Goal: Task Accomplishment & Management: Manage account settings

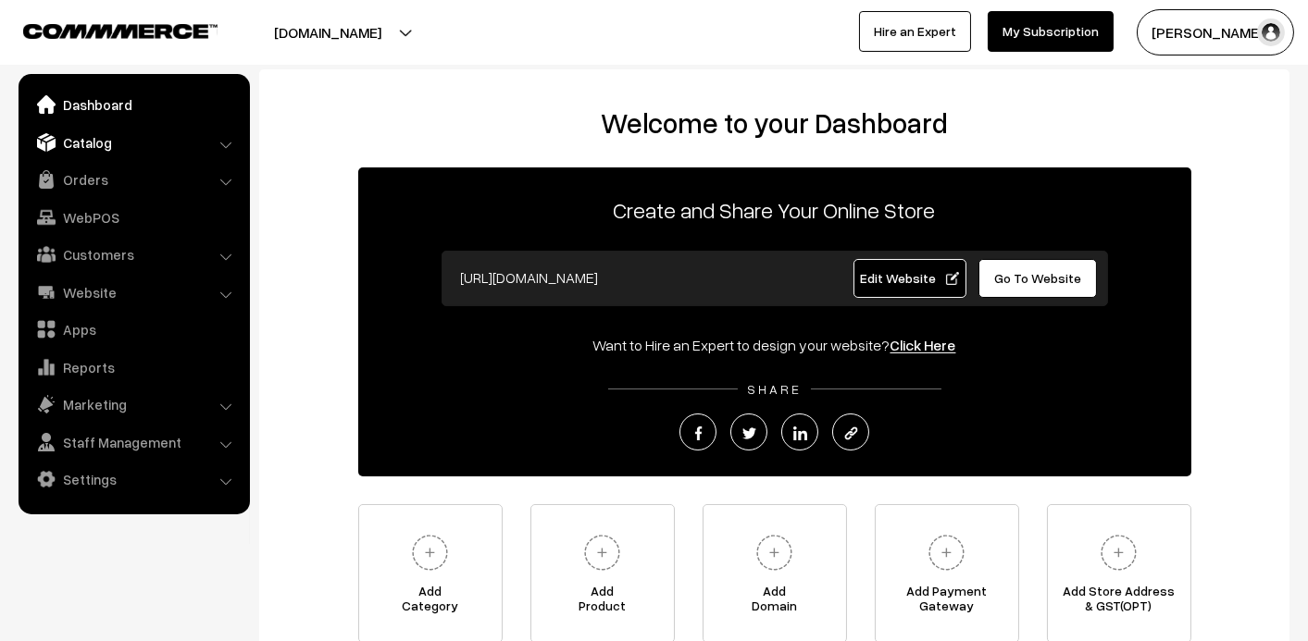
click at [45, 135] on img at bounding box center [46, 142] width 19 height 19
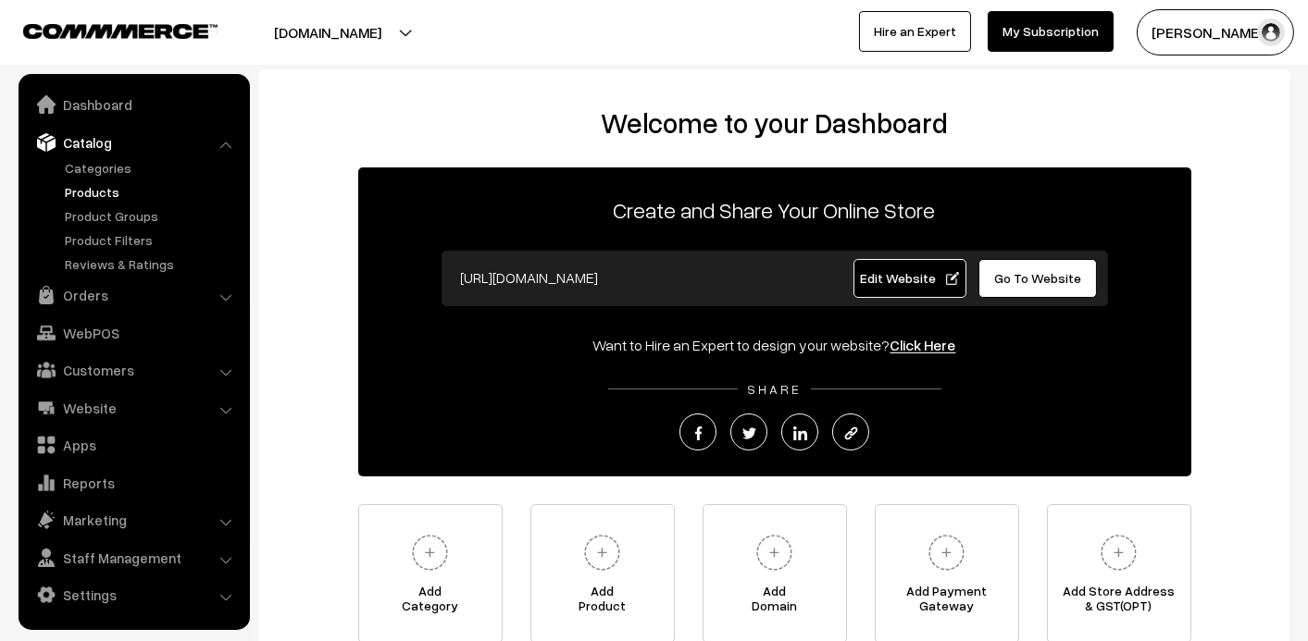
click at [88, 193] on link "Products" at bounding box center [151, 191] width 183 height 19
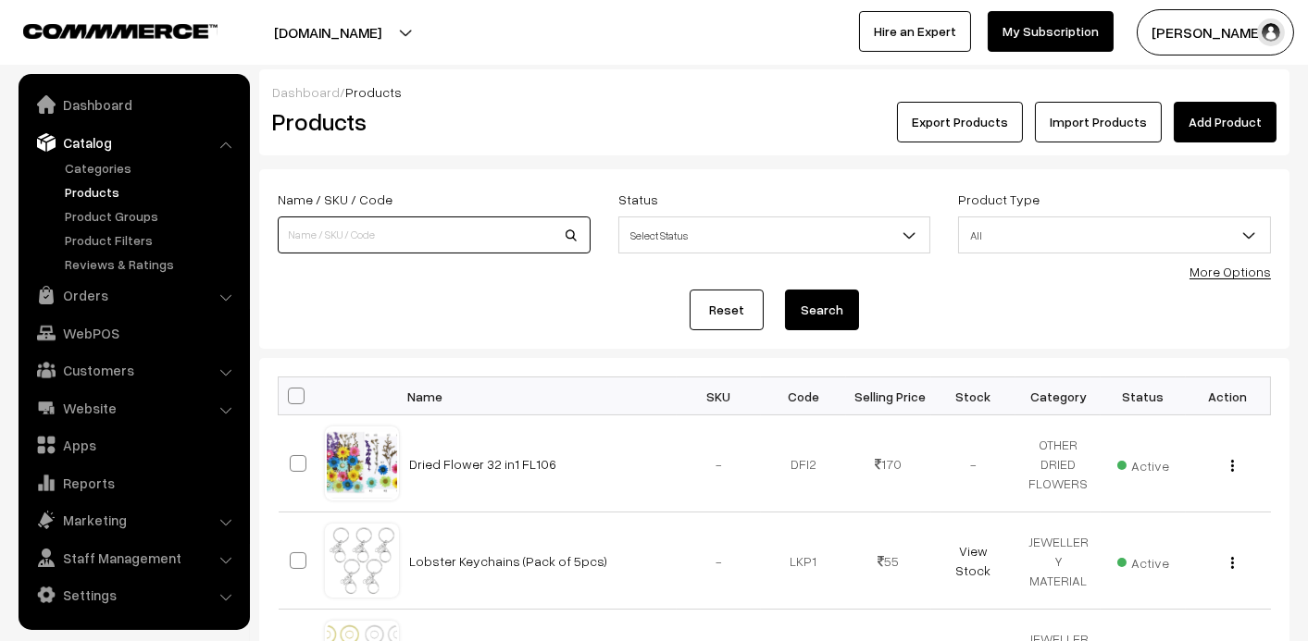
click at [308, 235] on input at bounding box center [434, 235] width 313 height 37
type input "jum"
click at [785, 290] on button "Search" at bounding box center [822, 310] width 74 height 41
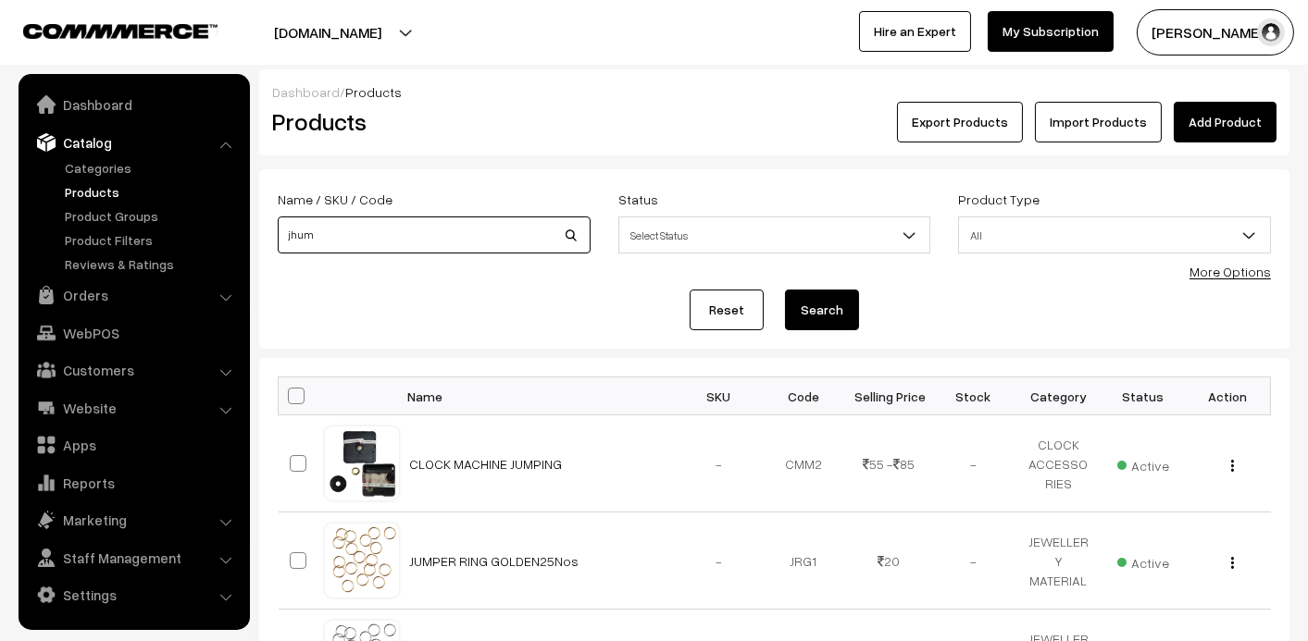
type input "jhum"
click at [785, 290] on button "Search" at bounding box center [822, 310] width 74 height 41
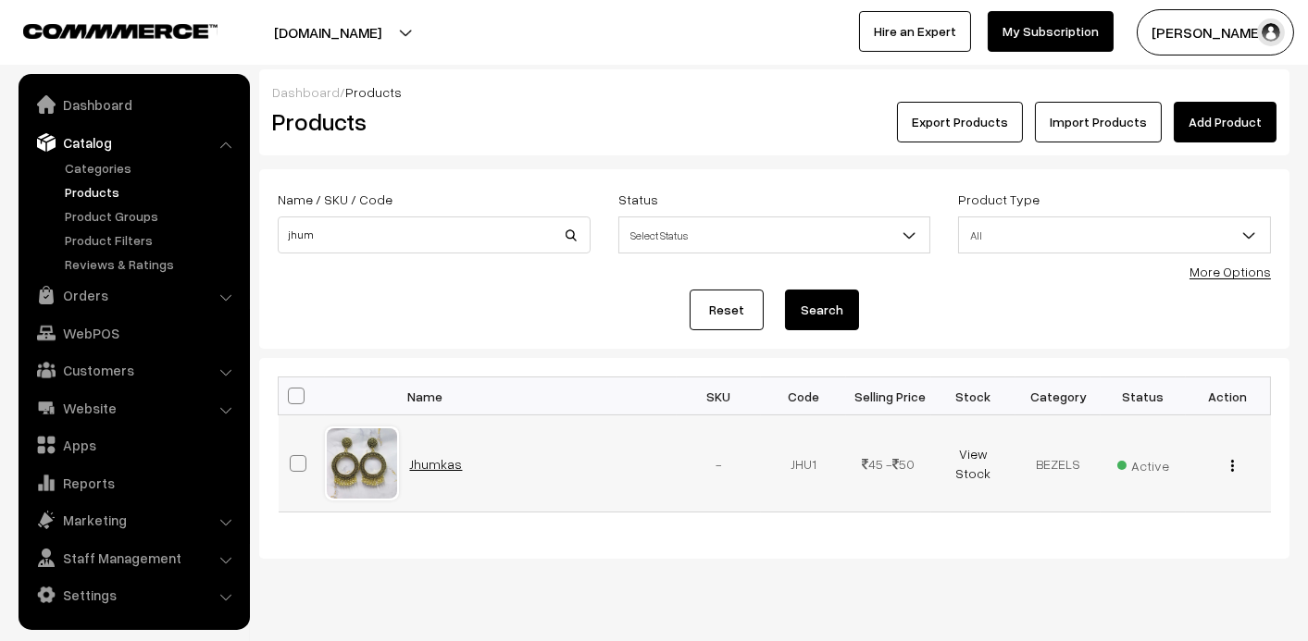
click at [439, 467] on link "Jhumkas" at bounding box center [436, 464] width 53 height 16
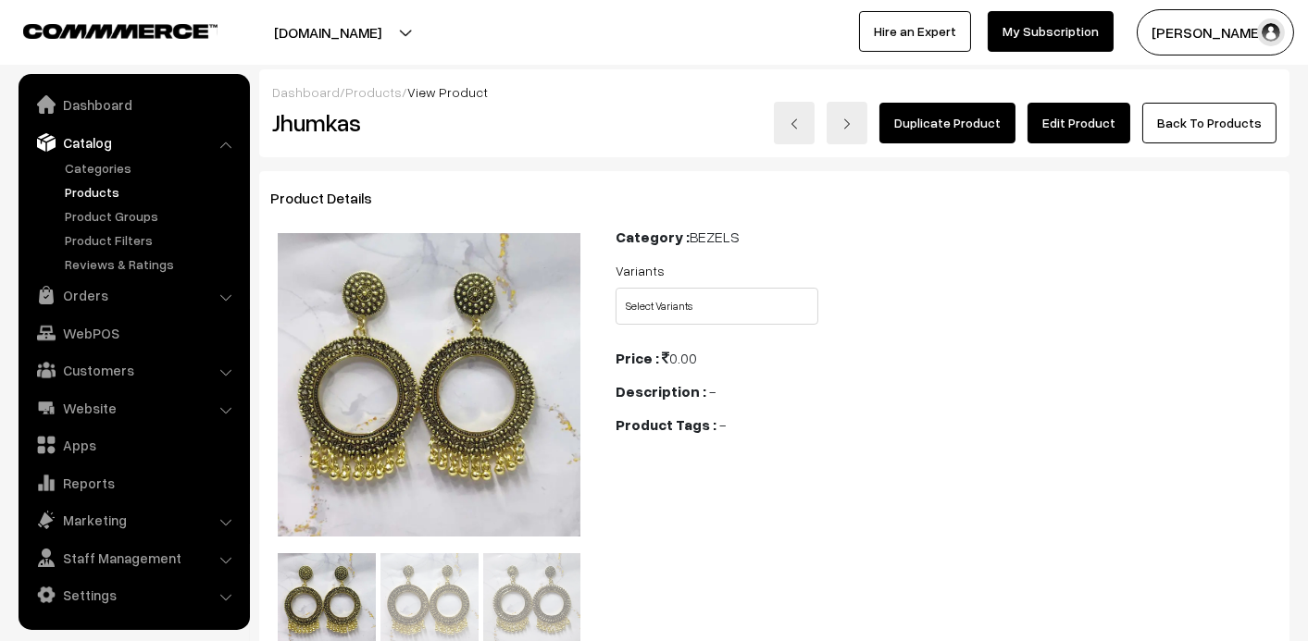
click at [1097, 117] on link "Edit Product" at bounding box center [1078, 123] width 103 height 41
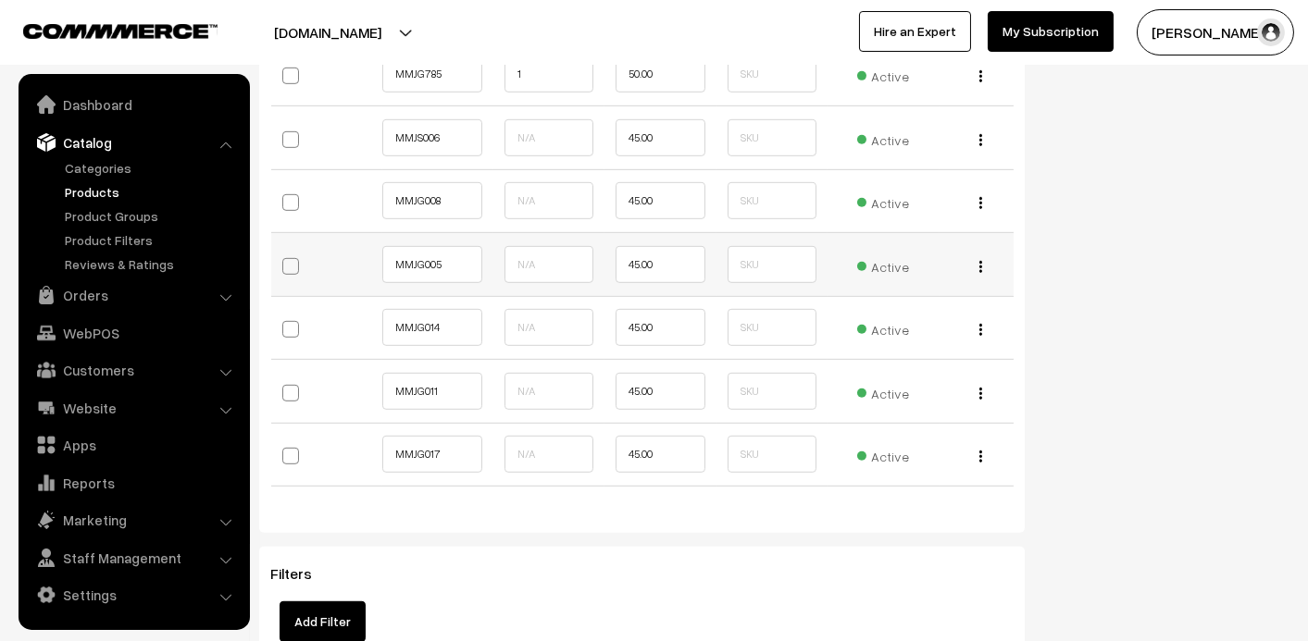
scroll to position [2314, 0]
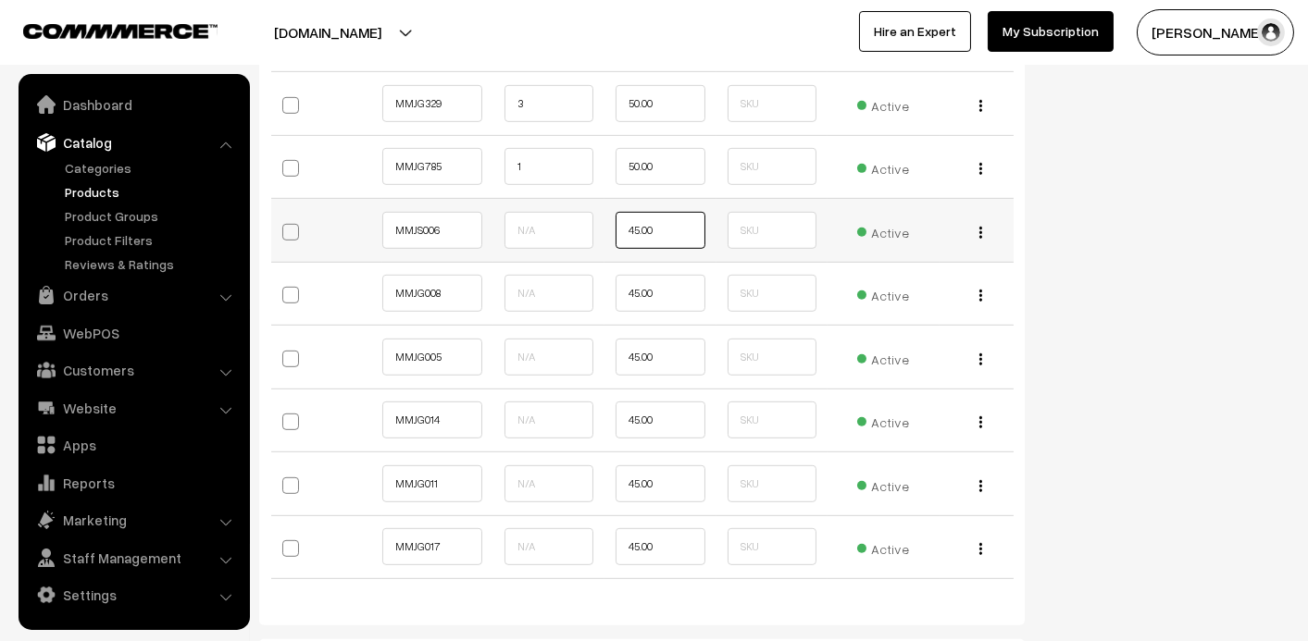
click at [667, 225] on input "45.00" at bounding box center [659, 230] width 89 height 37
type input "43"
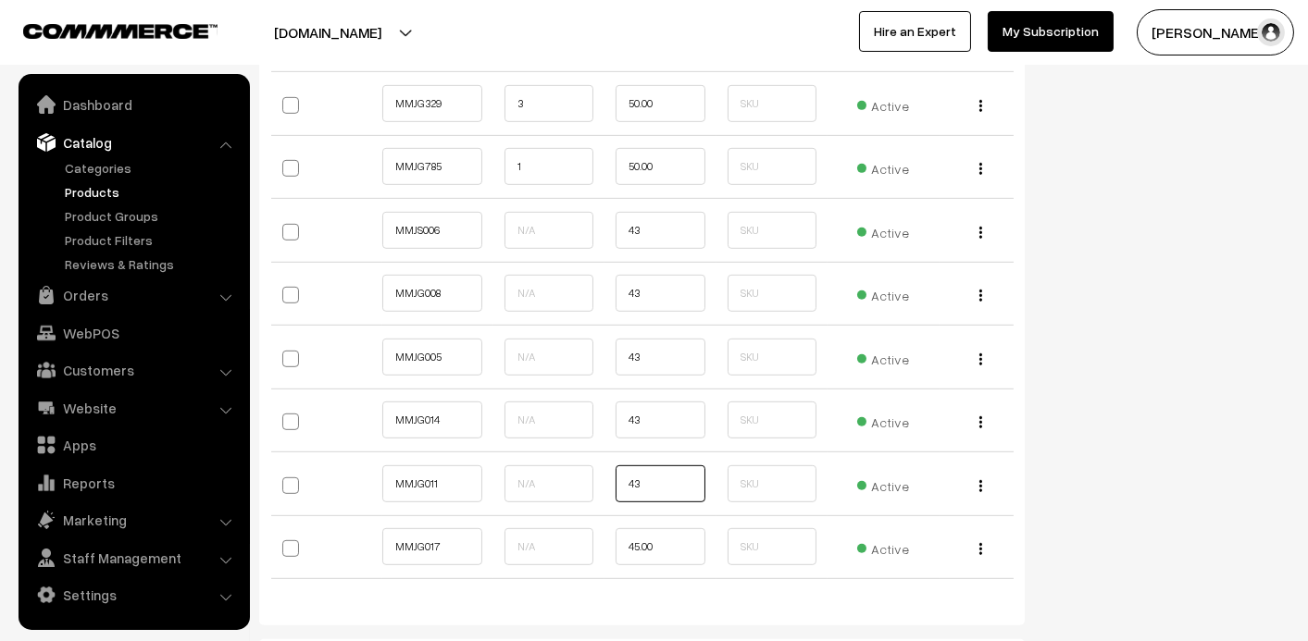
type input "43"
click at [526, 215] on input "text" at bounding box center [548, 230] width 89 height 37
type input "25"
type input "10"
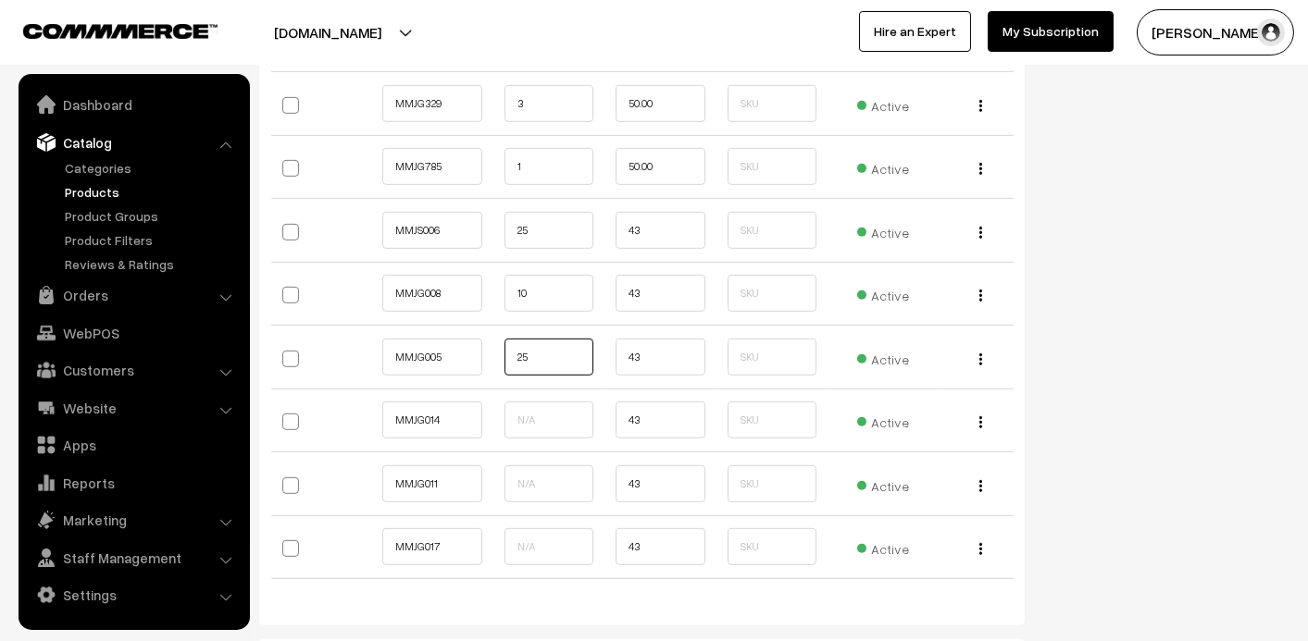
type input "25"
type input "20"
type input "10"
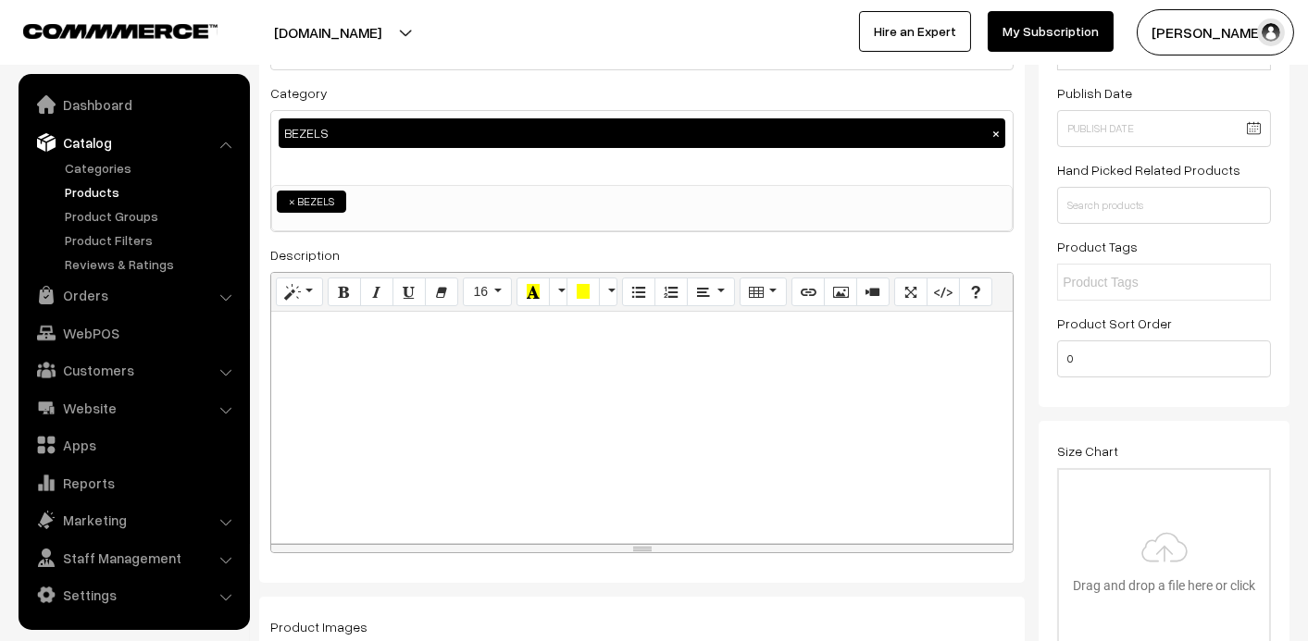
scroll to position [0, 0]
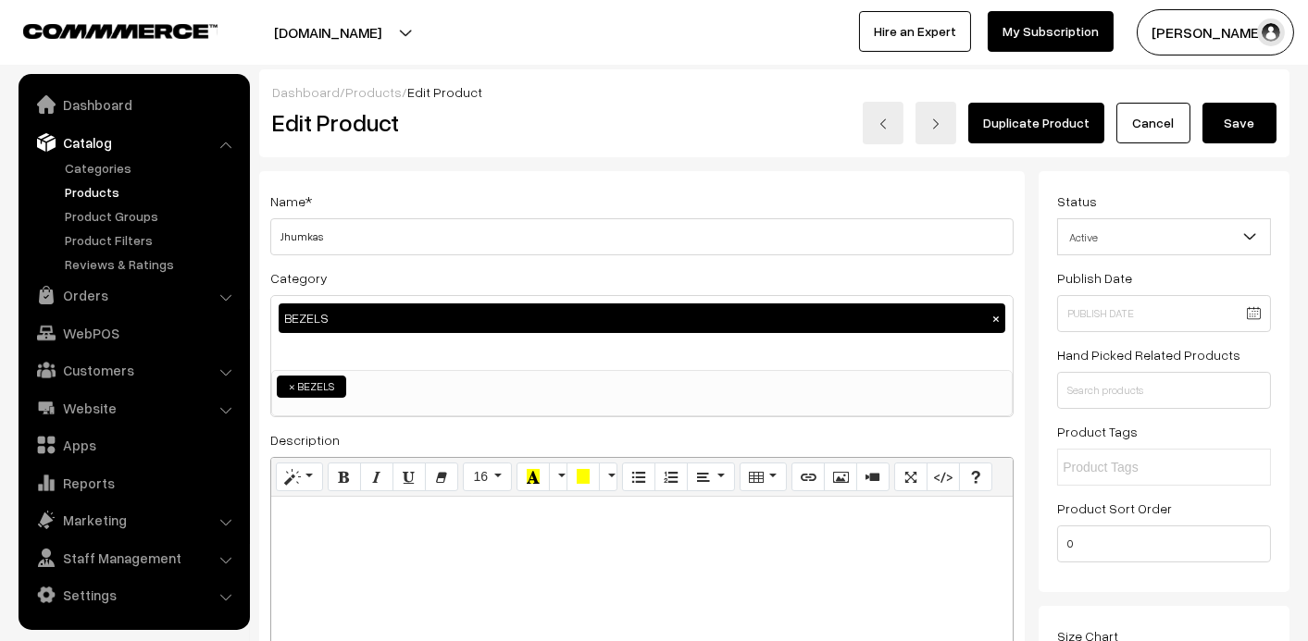
click at [1232, 116] on button "Save" at bounding box center [1239, 123] width 74 height 41
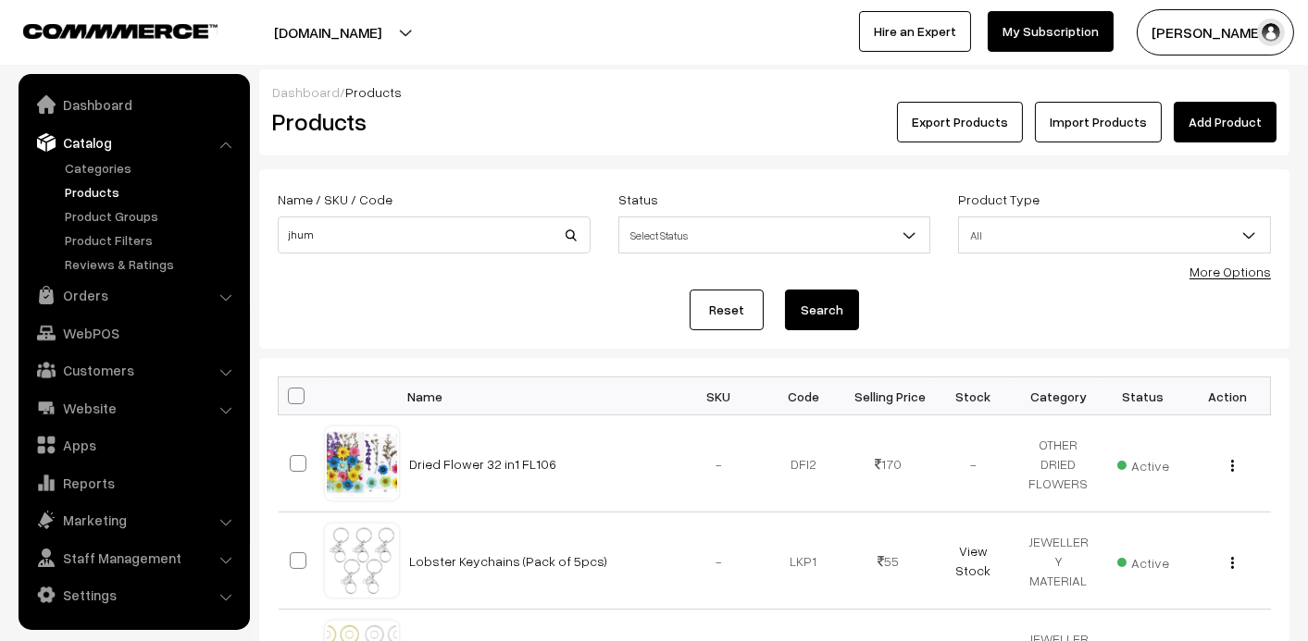
type input "jhum"
click at [785, 290] on button "Search" at bounding box center [822, 310] width 74 height 41
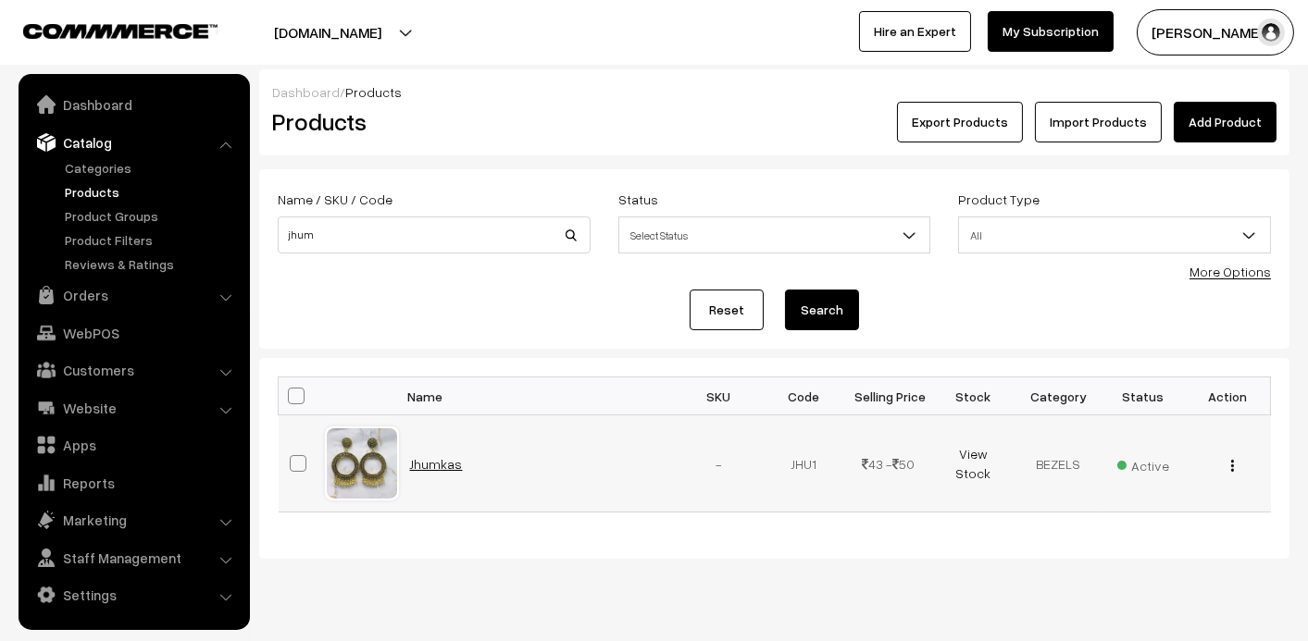
click at [433, 463] on link "Jhumkas" at bounding box center [436, 464] width 53 height 16
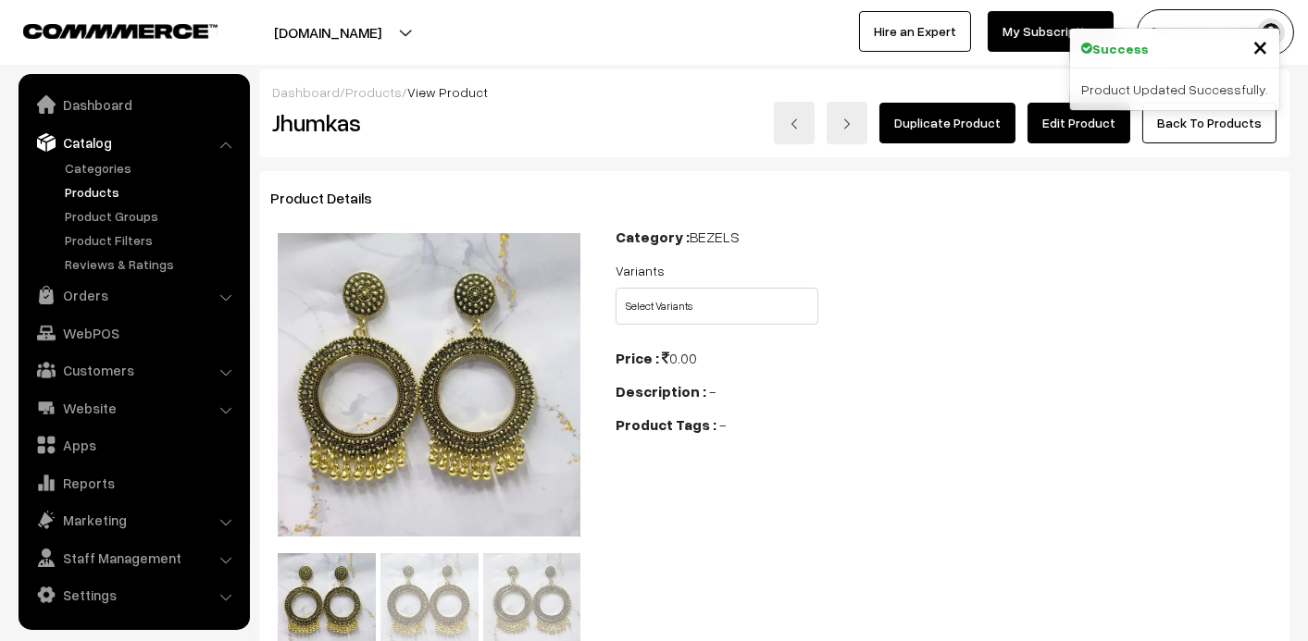
click at [1086, 120] on link "Edit Product" at bounding box center [1078, 123] width 103 height 41
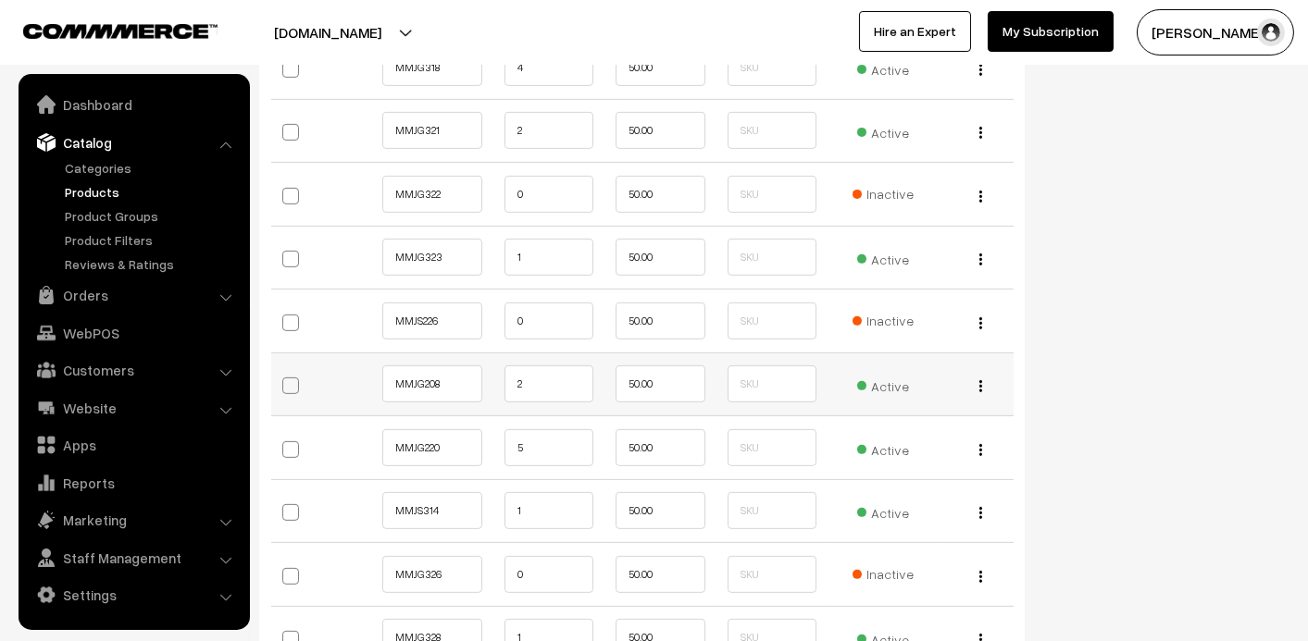
scroll to position [1296, 0]
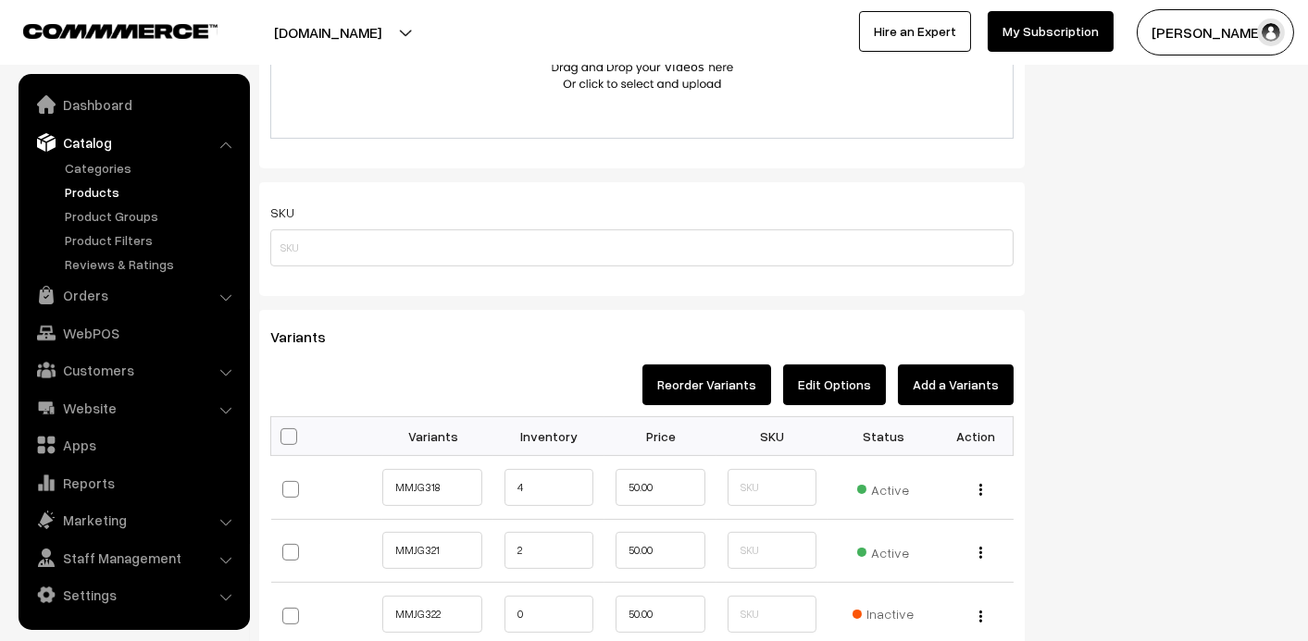
click at [860, 386] on button "Edit Options" at bounding box center [834, 385] width 103 height 41
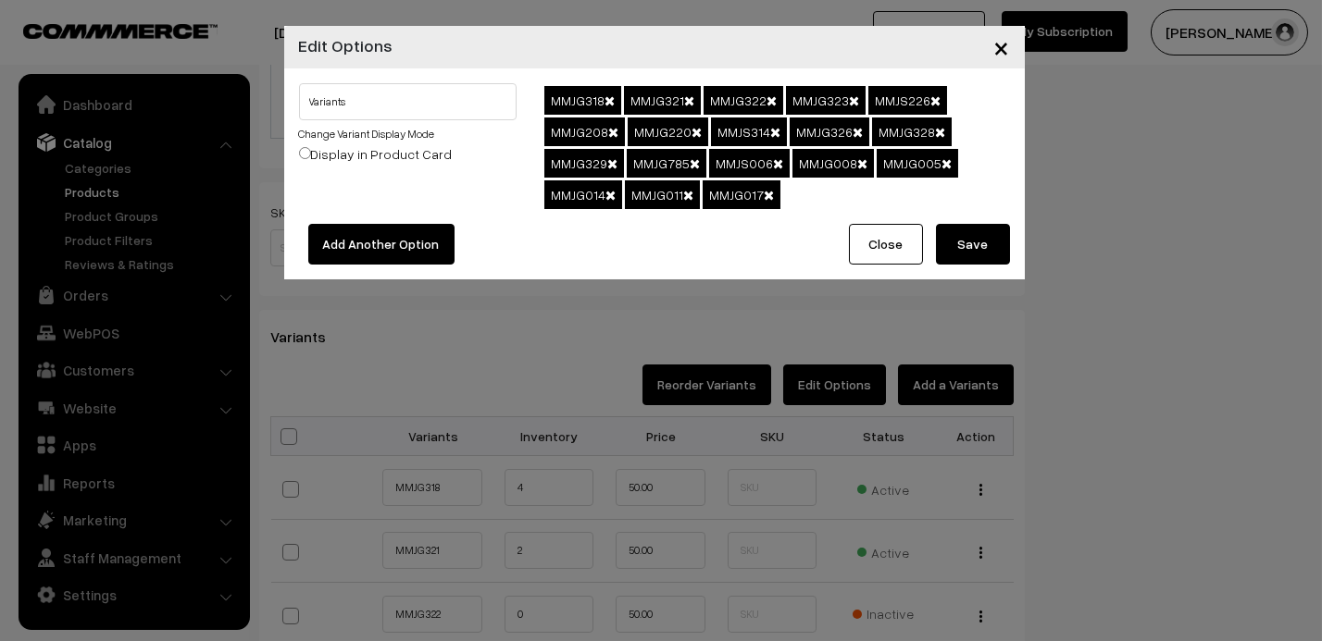
click at [371, 121] on div "Variants Change Variant Display Mode Display in Product Card" at bounding box center [408, 127] width 218 height 88
click at [379, 104] on input "Variants" at bounding box center [408, 101] width 218 height 37
click at [433, 171] on div "Variants Change Variant Display Mode Display in Product Card" at bounding box center [408, 146] width 246 height 126
click at [416, 134] on link "Change Variant Display Mode" at bounding box center [367, 134] width 136 height 14
click at [0, 0] on div at bounding box center [0, 0] width 0 height 0
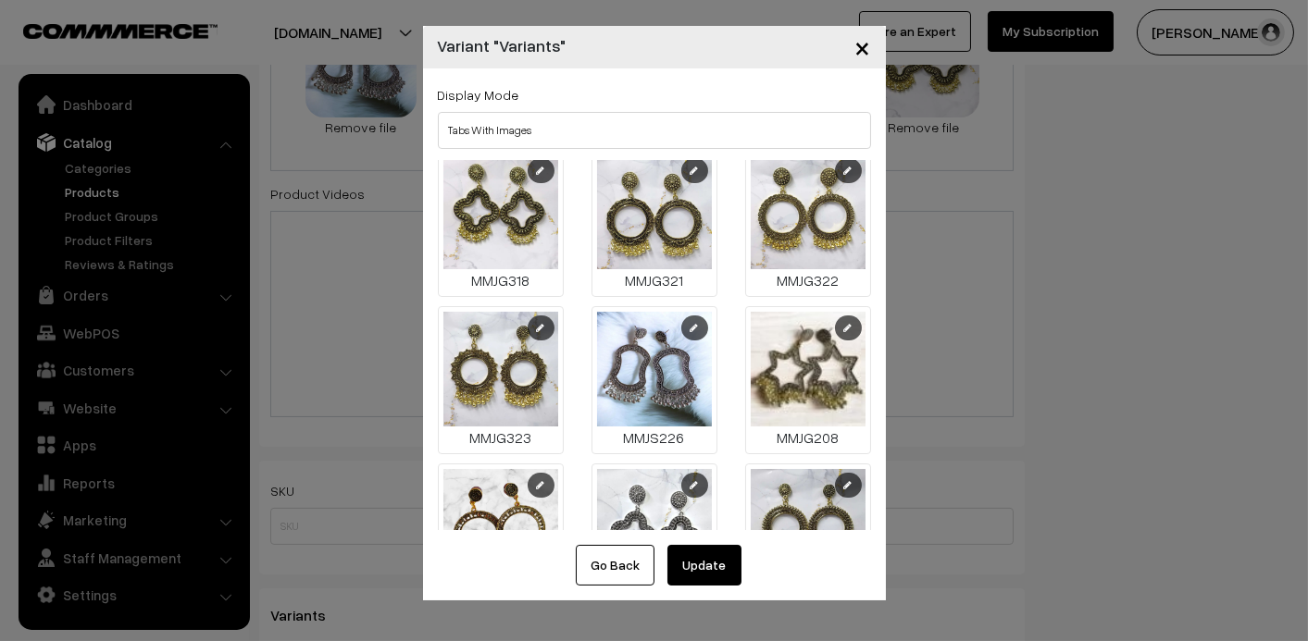
scroll to position [15, 0]
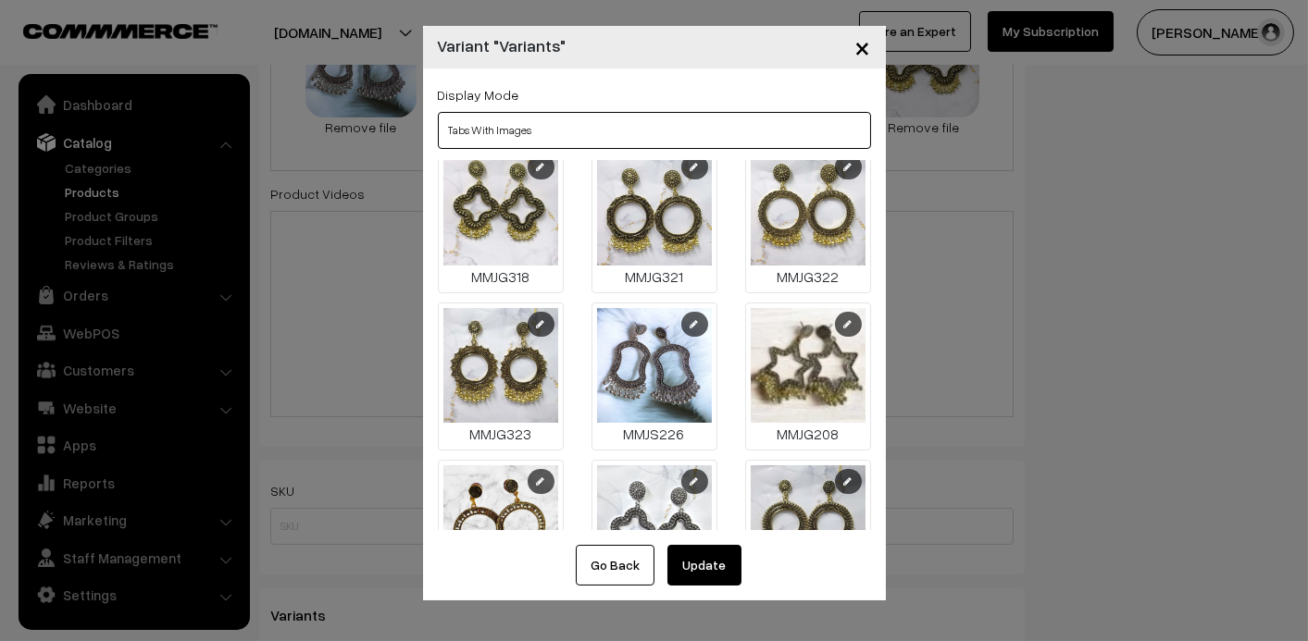
click at [550, 133] on select "Tabs Drop Down Tabs With Images Drop Down With Images Tabs With Color Swatches …" at bounding box center [654, 130] width 433 height 37
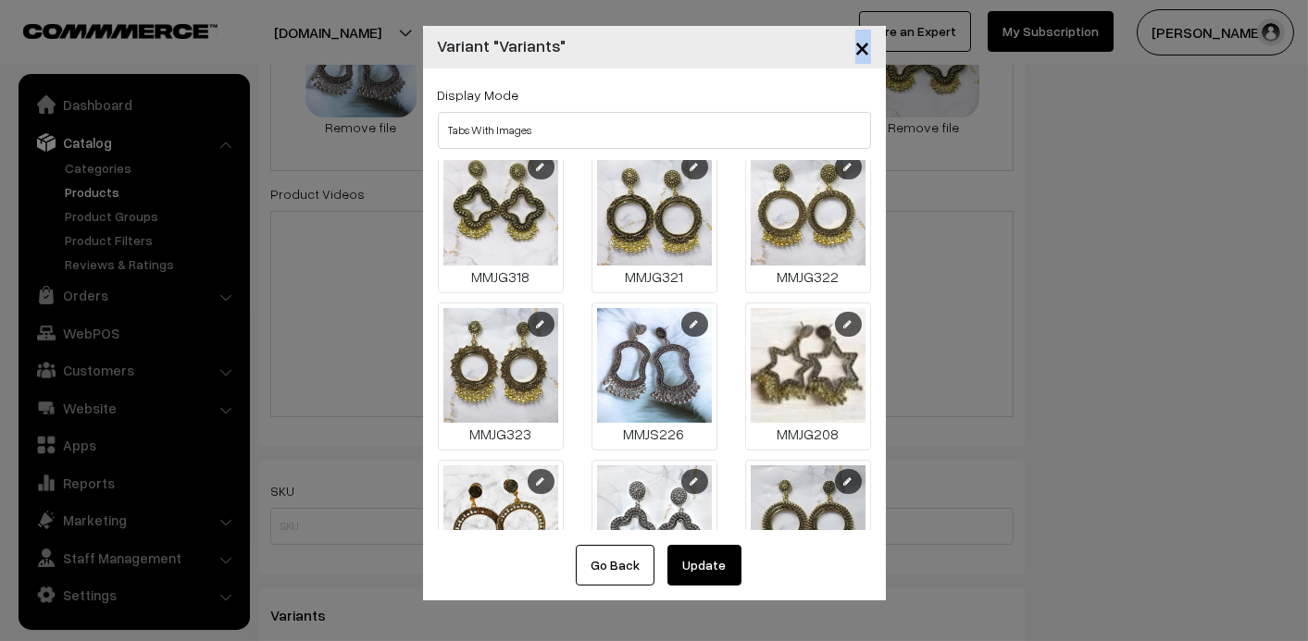
click at [625, 65] on div "× Variant "Variants"" at bounding box center [654, 47] width 463 height 43
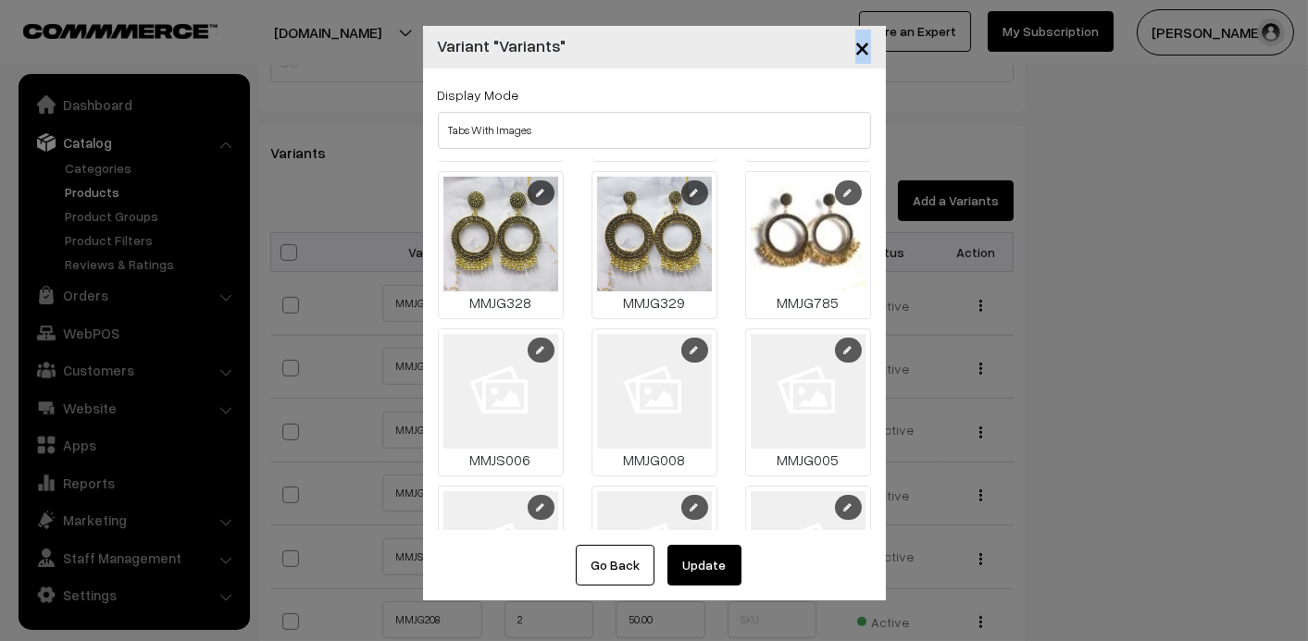
scroll to position [545, 0]
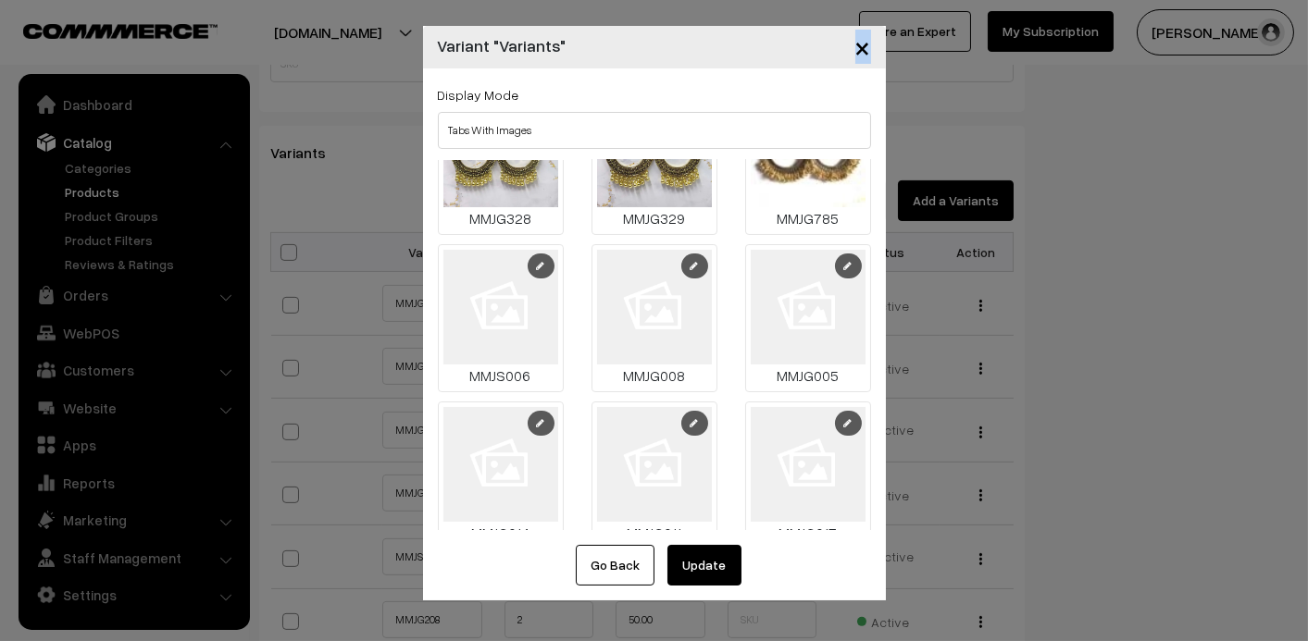
click at [541, 254] on link at bounding box center [541, 266] width 27 height 25
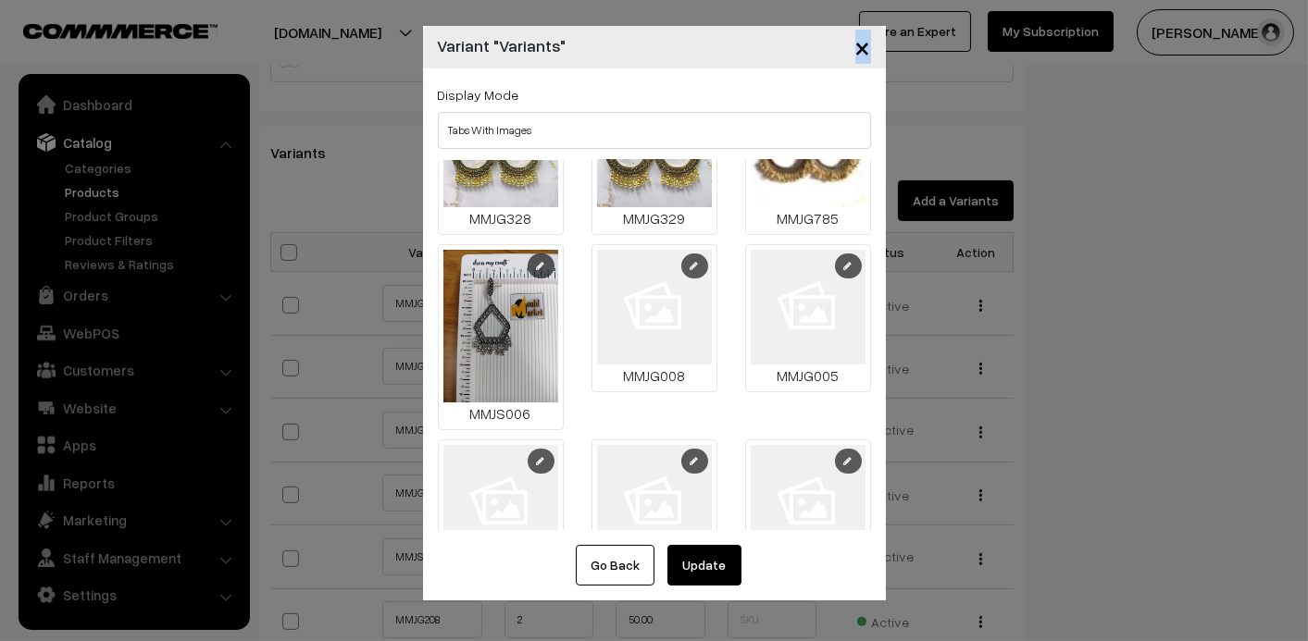
click at [690, 254] on link at bounding box center [694, 266] width 27 height 25
click at [799, 309] on img at bounding box center [808, 307] width 115 height 115
click at [844, 261] on icon at bounding box center [848, 265] width 8 height 9
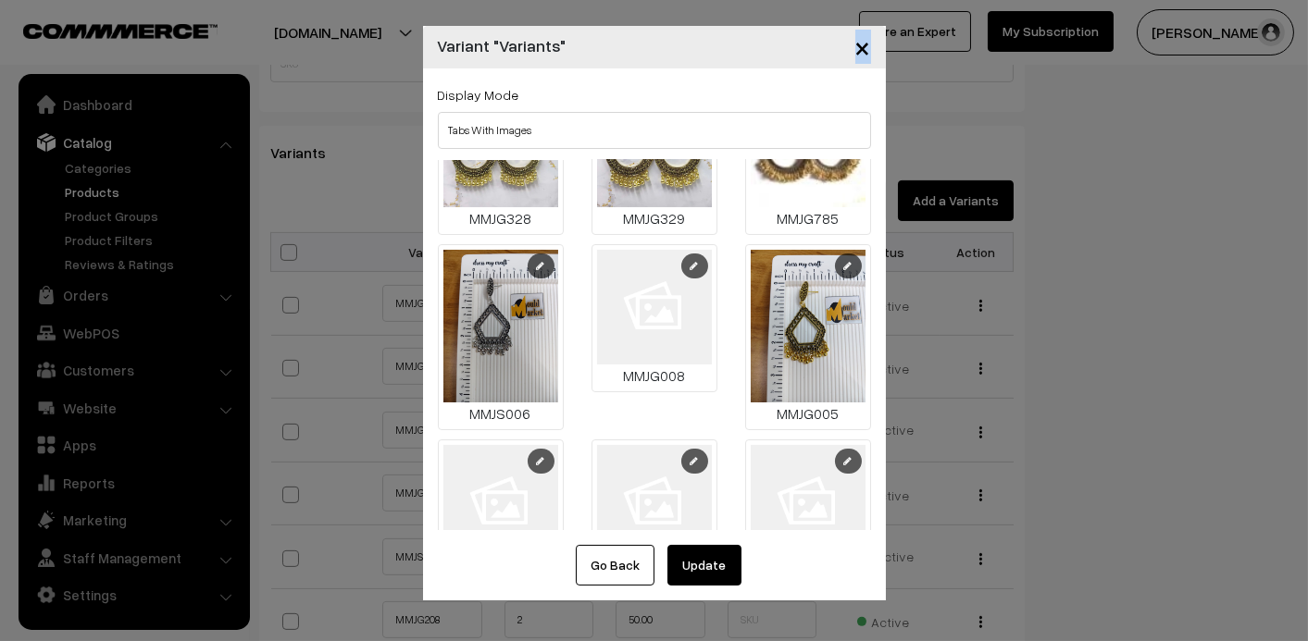
click at [690, 261] on icon at bounding box center [694, 265] width 8 height 9
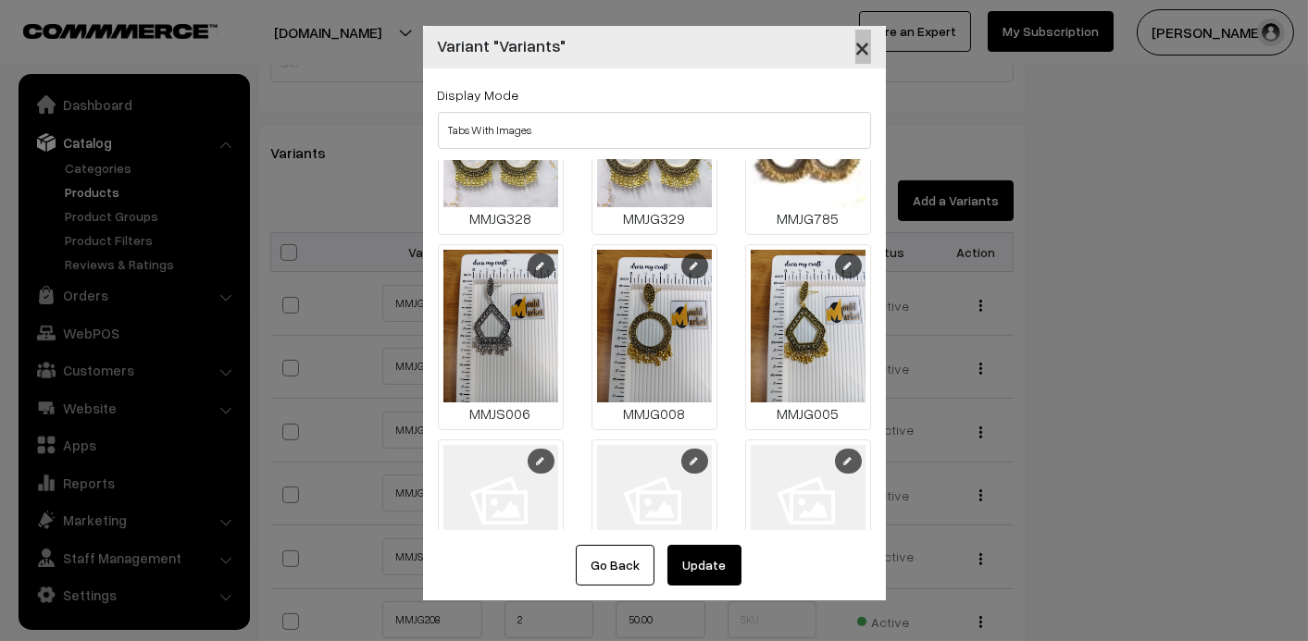
scroll to position [582, 0]
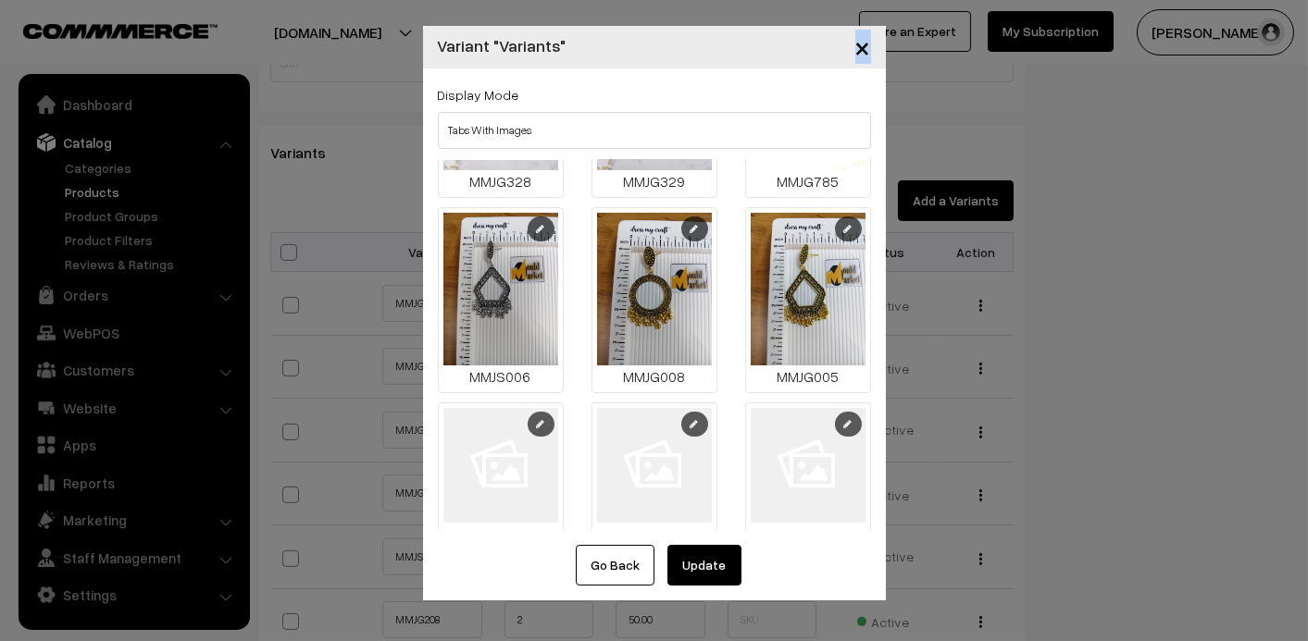
click at [542, 412] on link at bounding box center [541, 424] width 27 height 25
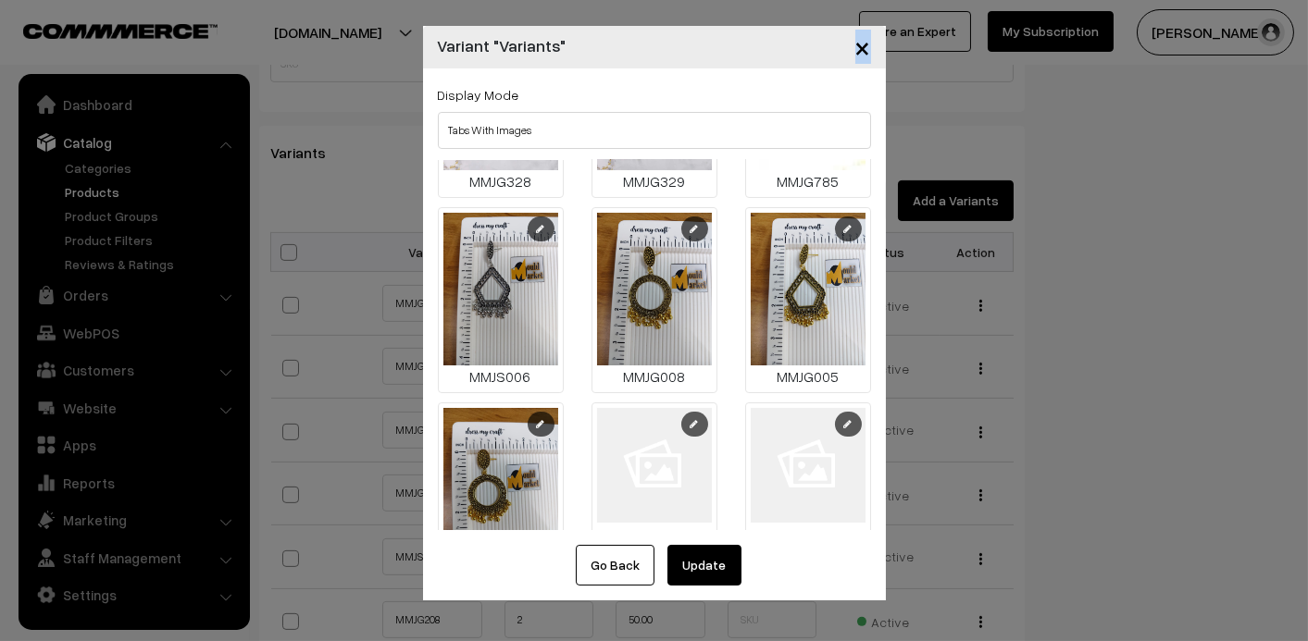
click at [681, 412] on link at bounding box center [694, 424] width 27 height 25
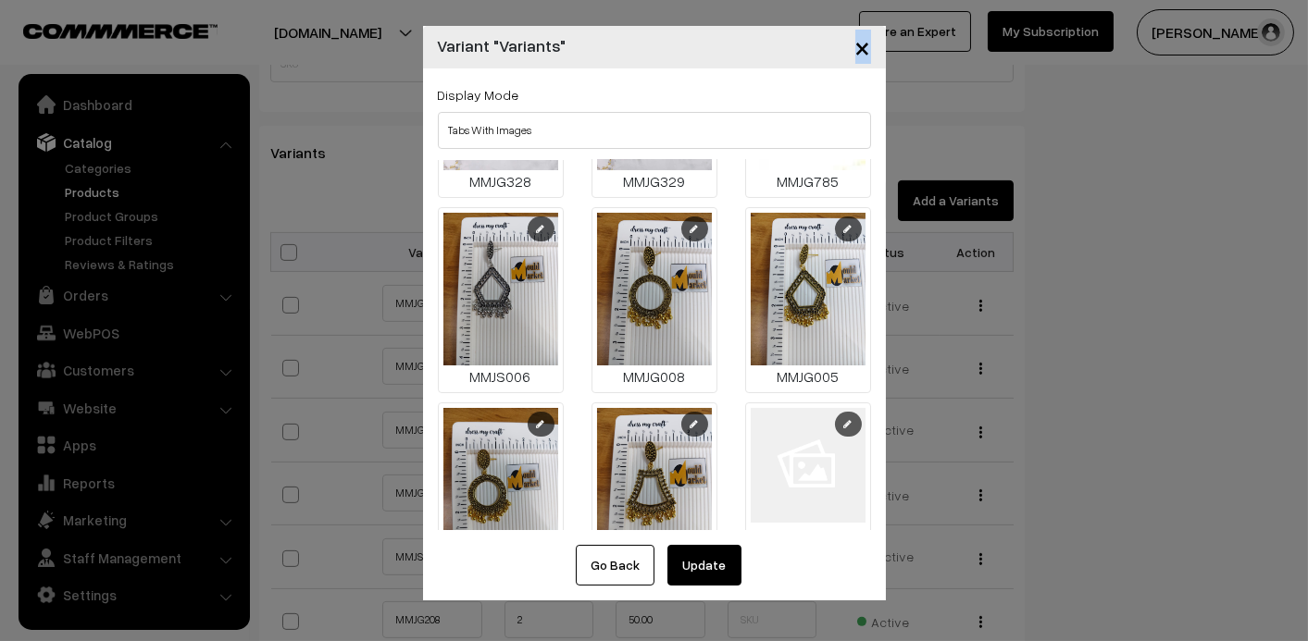
click at [840, 412] on link at bounding box center [848, 424] width 27 height 25
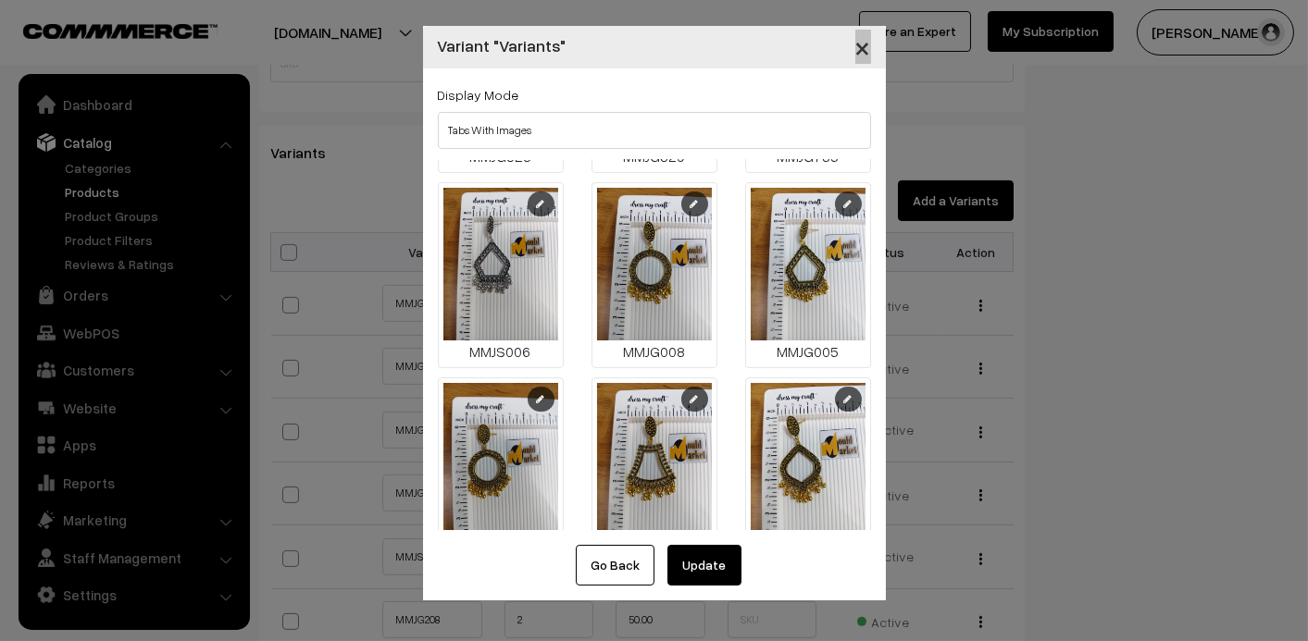
scroll to position [619, 0]
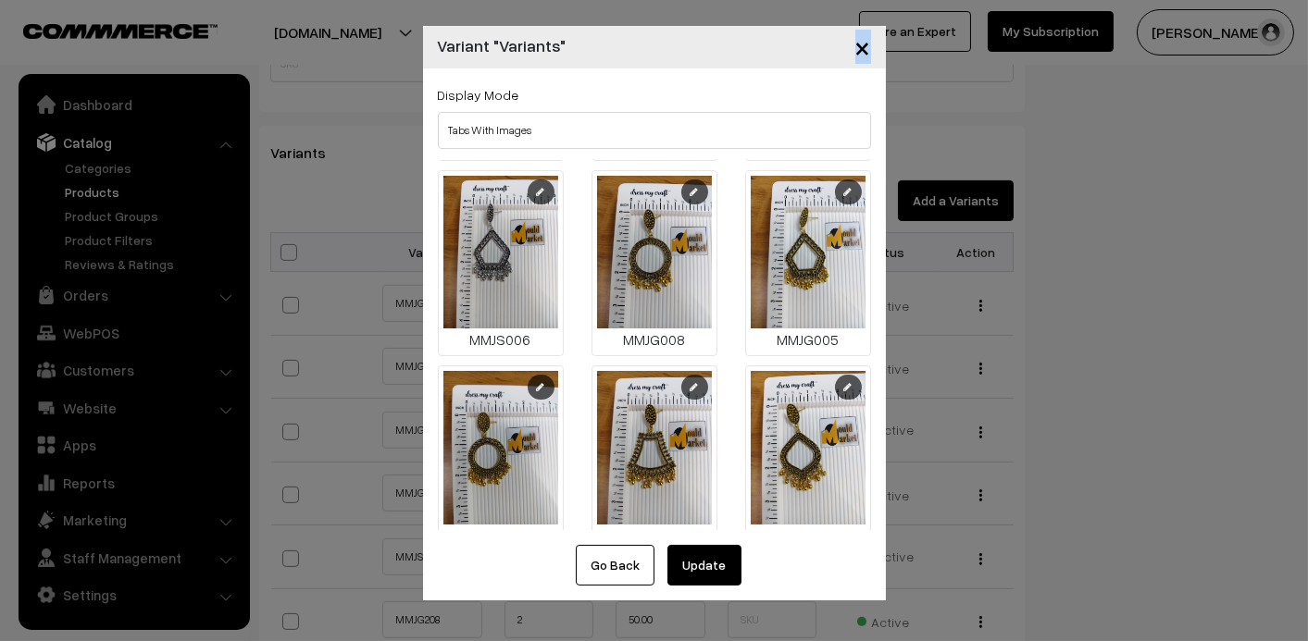
click at [713, 565] on button "Update" at bounding box center [704, 565] width 74 height 41
click at [713, 565] on div "× Variant "Variants" Display Mode Tabs Drop Down Tabs With Images Drop Down Wit…" at bounding box center [654, 320] width 1308 height 641
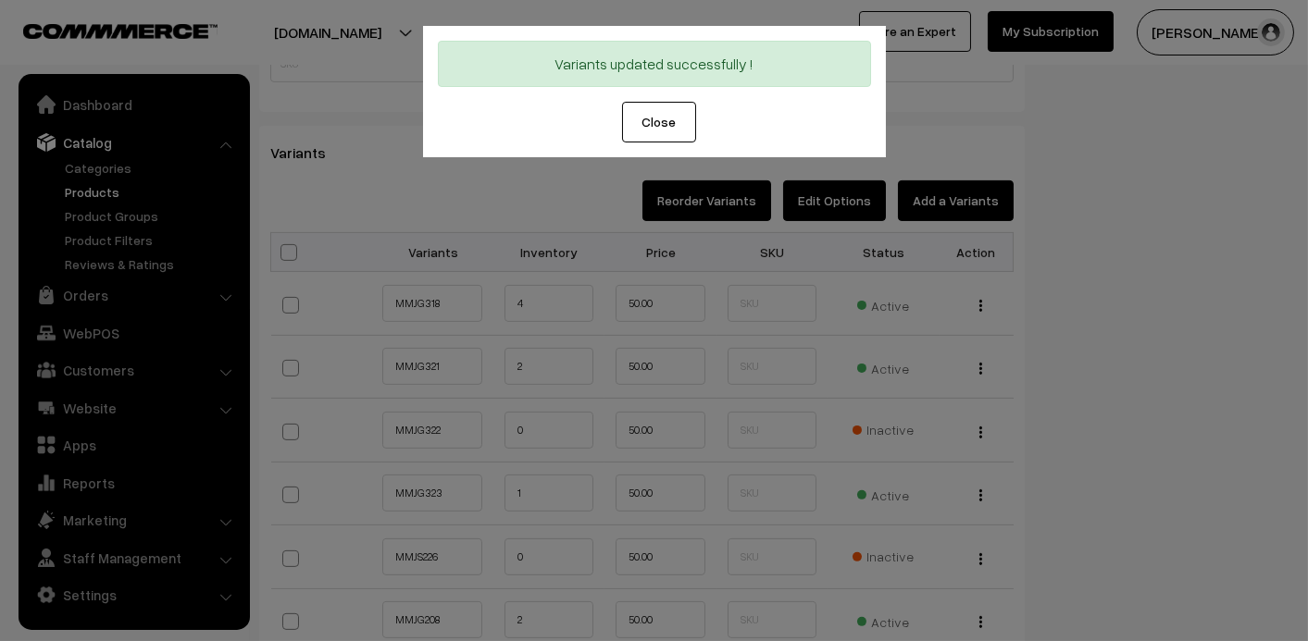
click at [665, 118] on button "Close" at bounding box center [659, 122] width 74 height 41
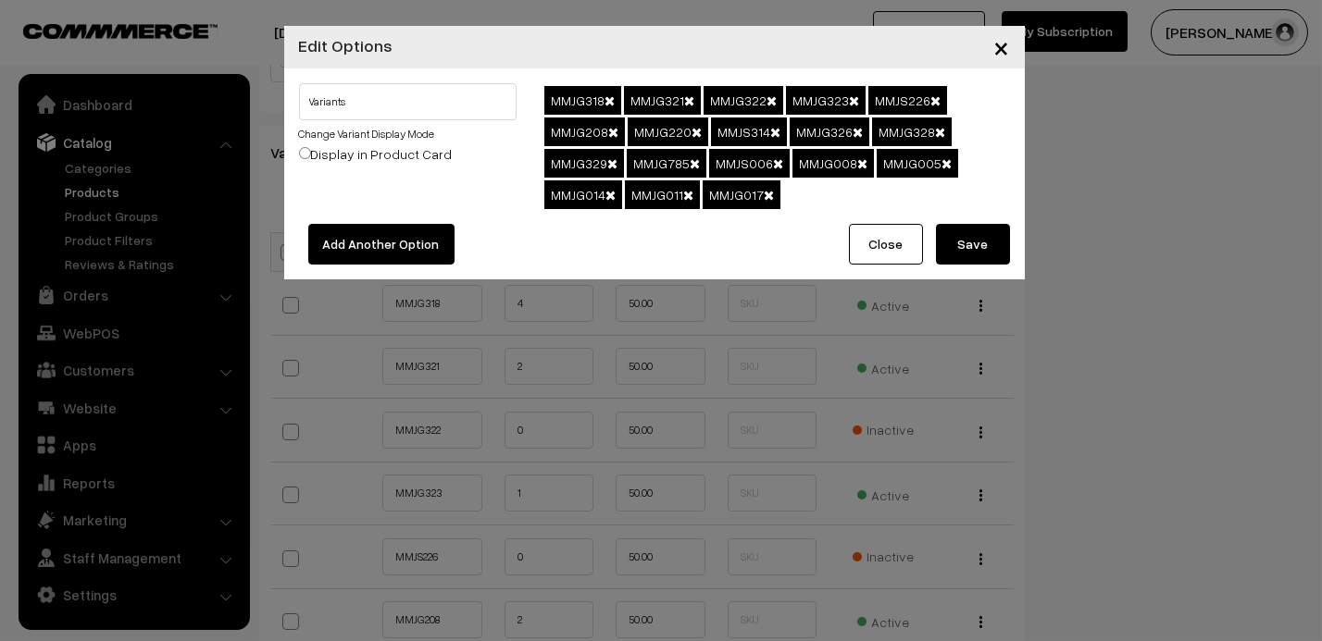
click at [906, 239] on button "Close" at bounding box center [886, 244] width 74 height 41
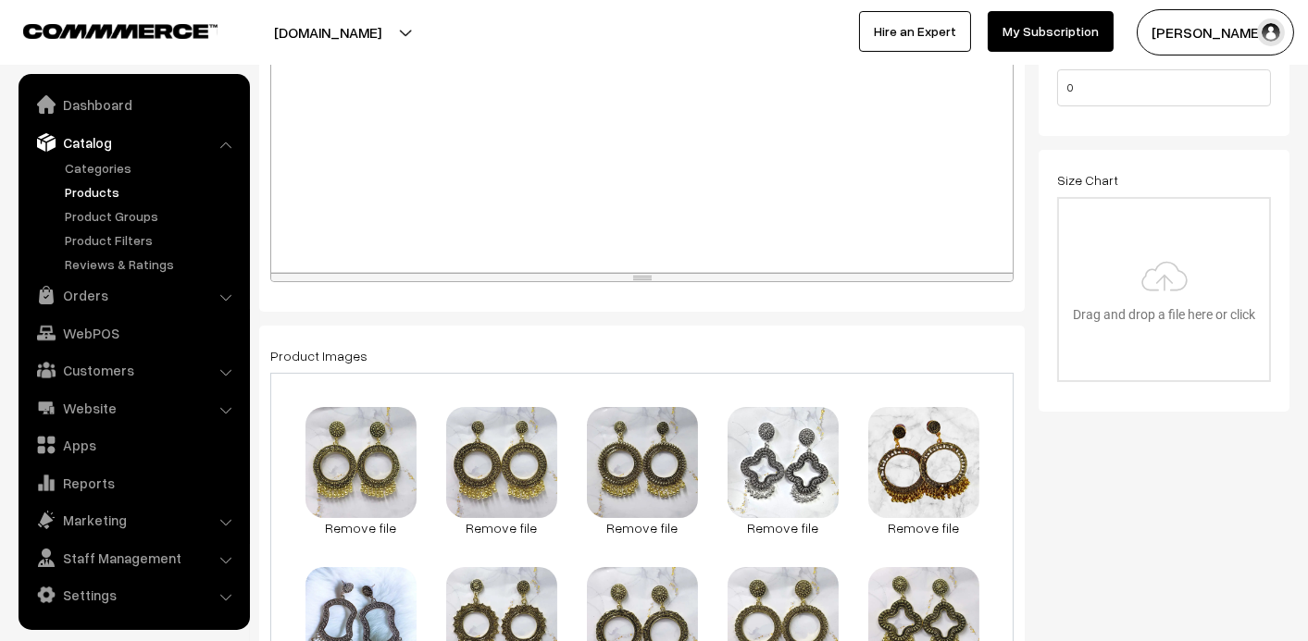
scroll to position [0, 0]
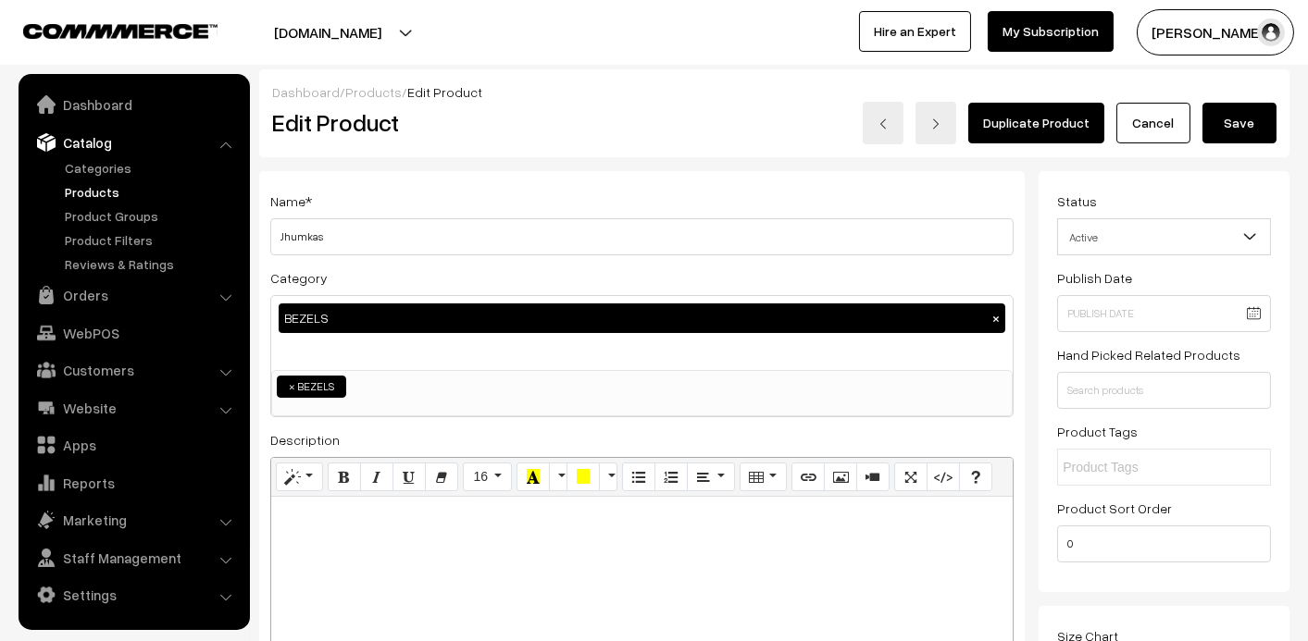
click at [1246, 117] on button "Save" at bounding box center [1239, 123] width 74 height 41
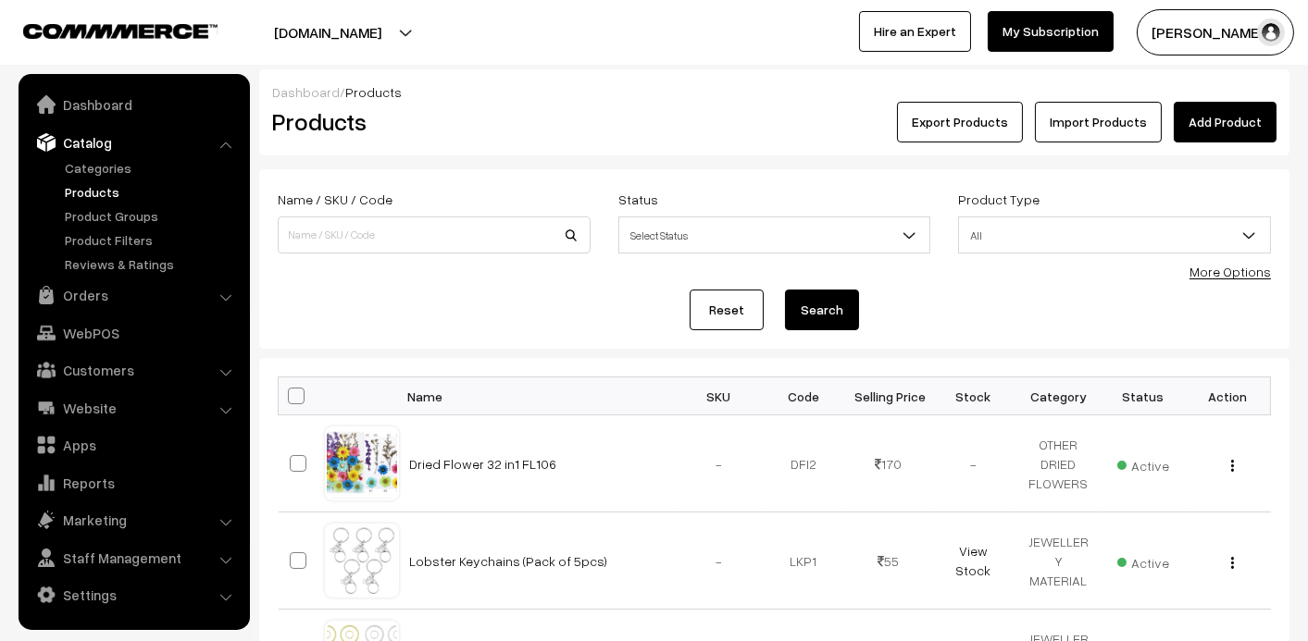
click at [92, 143] on link "Catalog" at bounding box center [133, 142] width 220 height 33
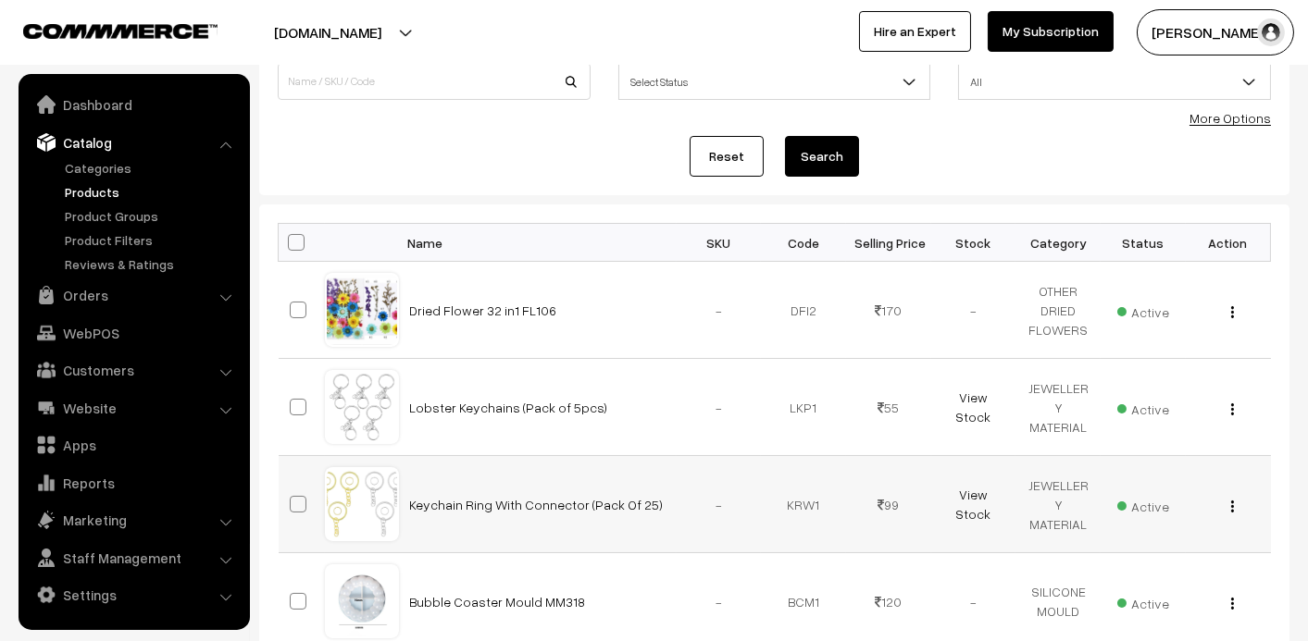
scroll to position [185, 0]
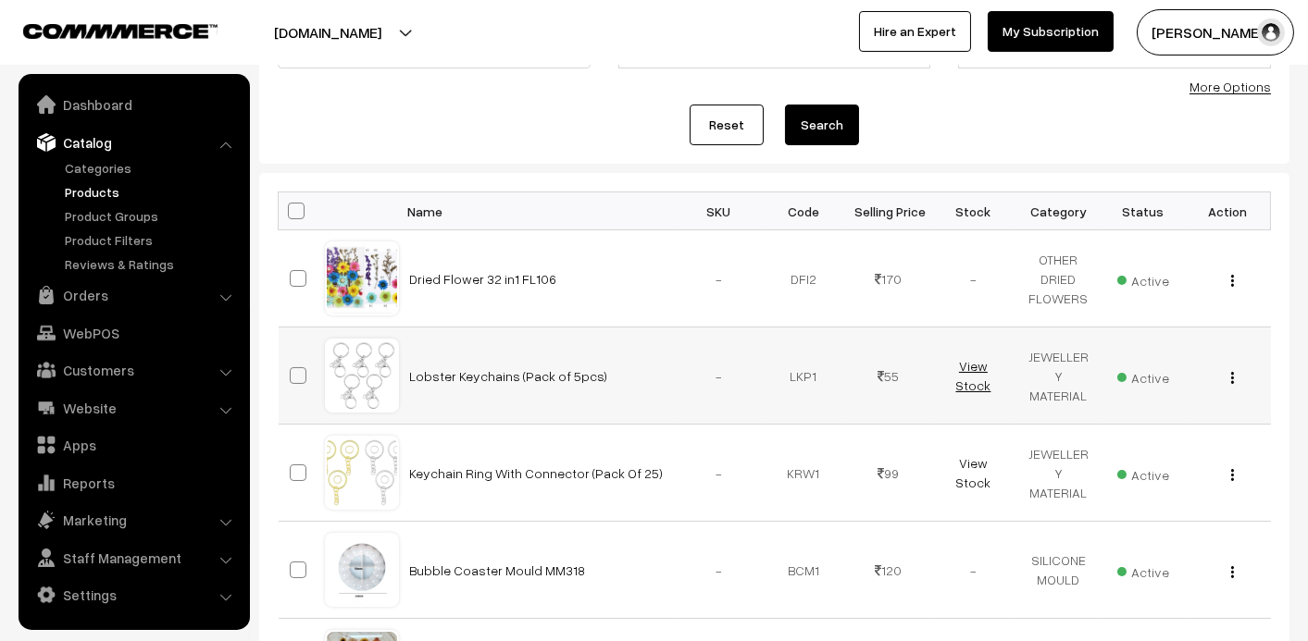
click at [970, 378] on link "View Stock" at bounding box center [972, 375] width 35 height 35
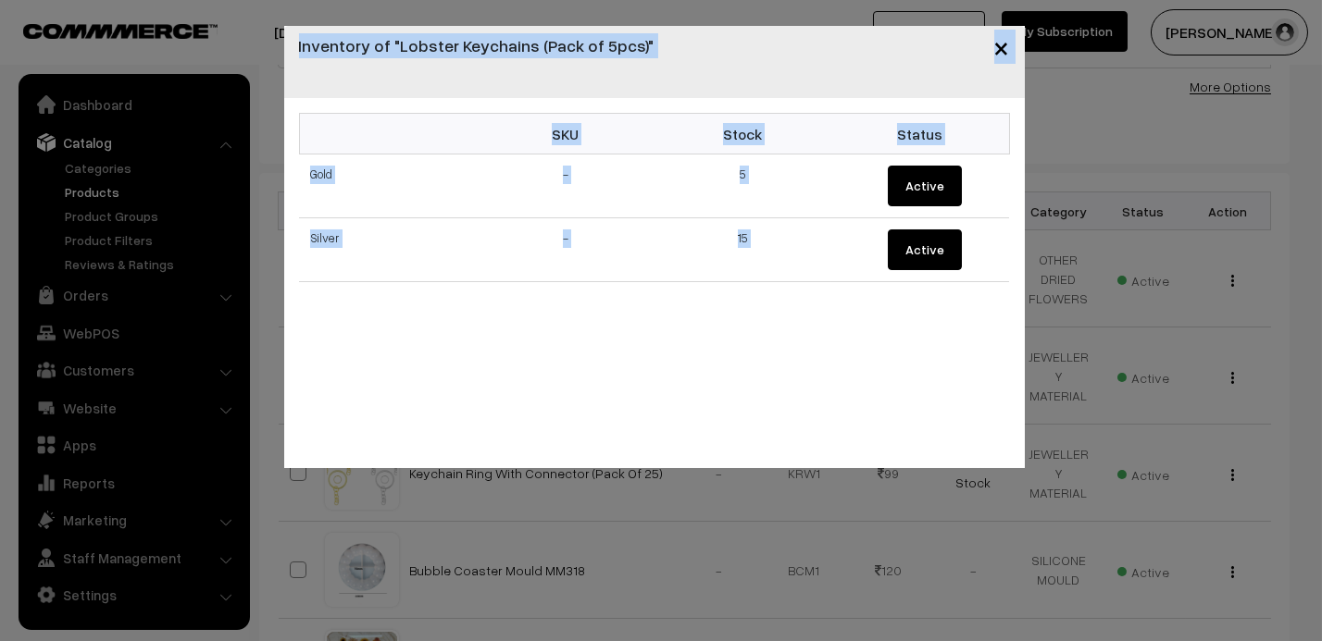
click at [824, 391] on div "SKU Stock Status Gold - 5 Active Silver - 15 Active" at bounding box center [654, 283] width 740 height 370
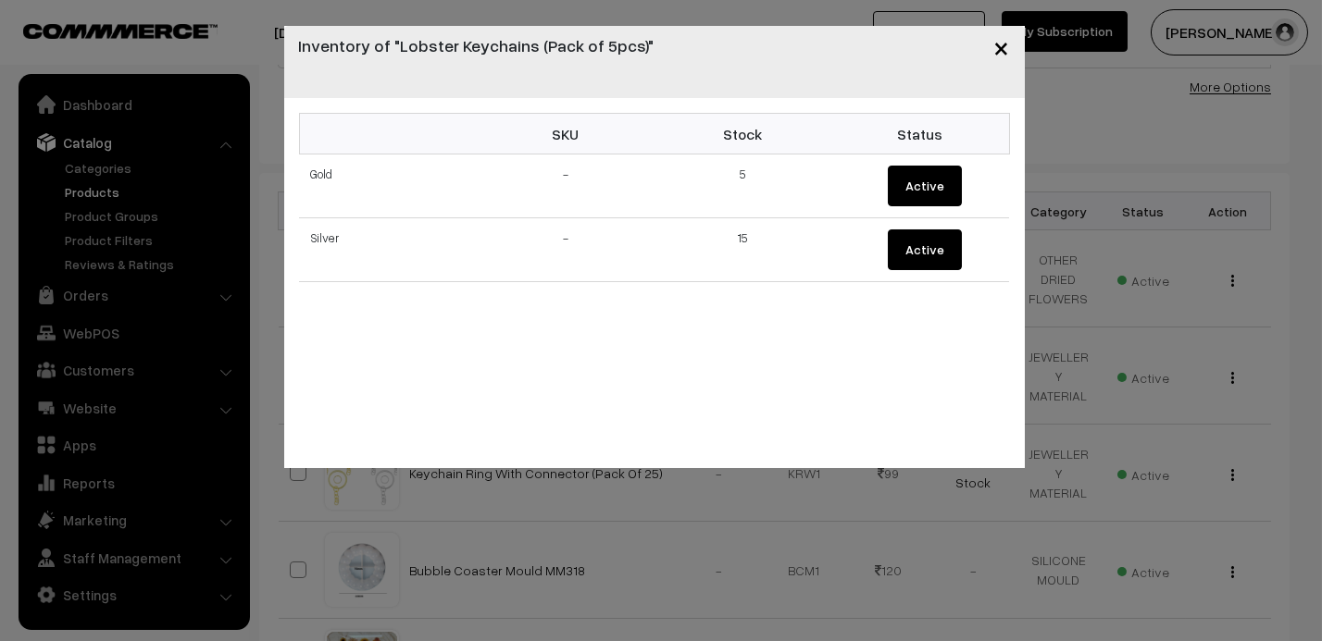
click at [1002, 41] on span "×" at bounding box center [1002, 47] width 16 height 34
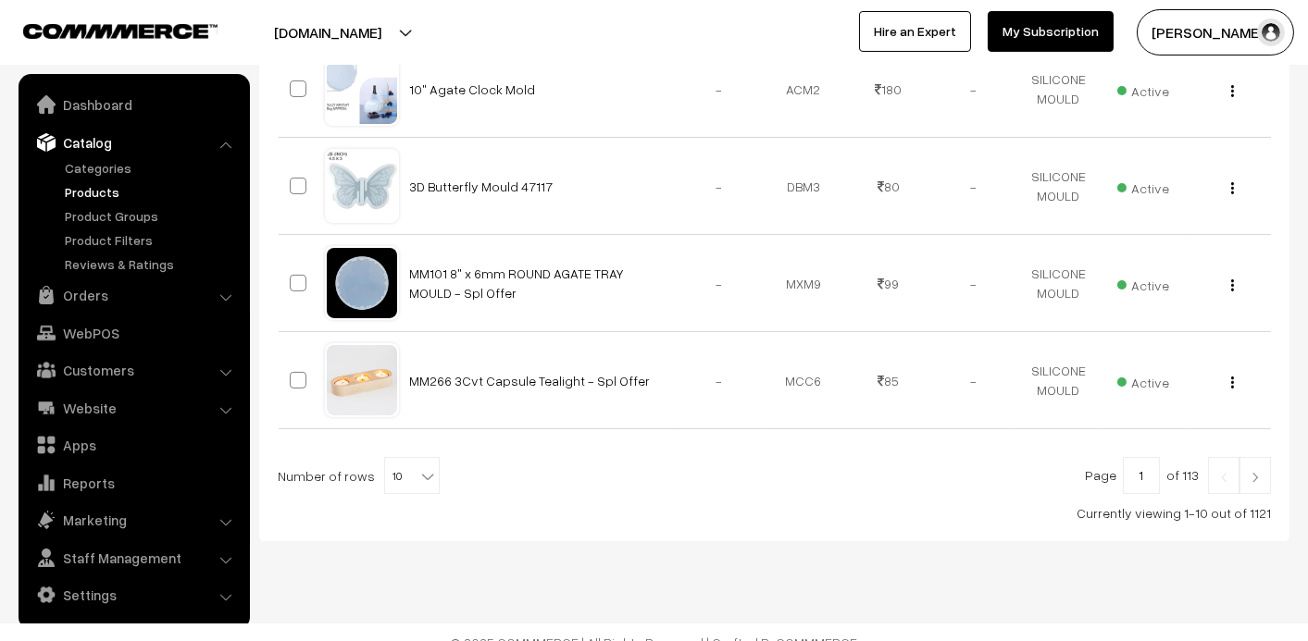
scroll to position [975, 0]
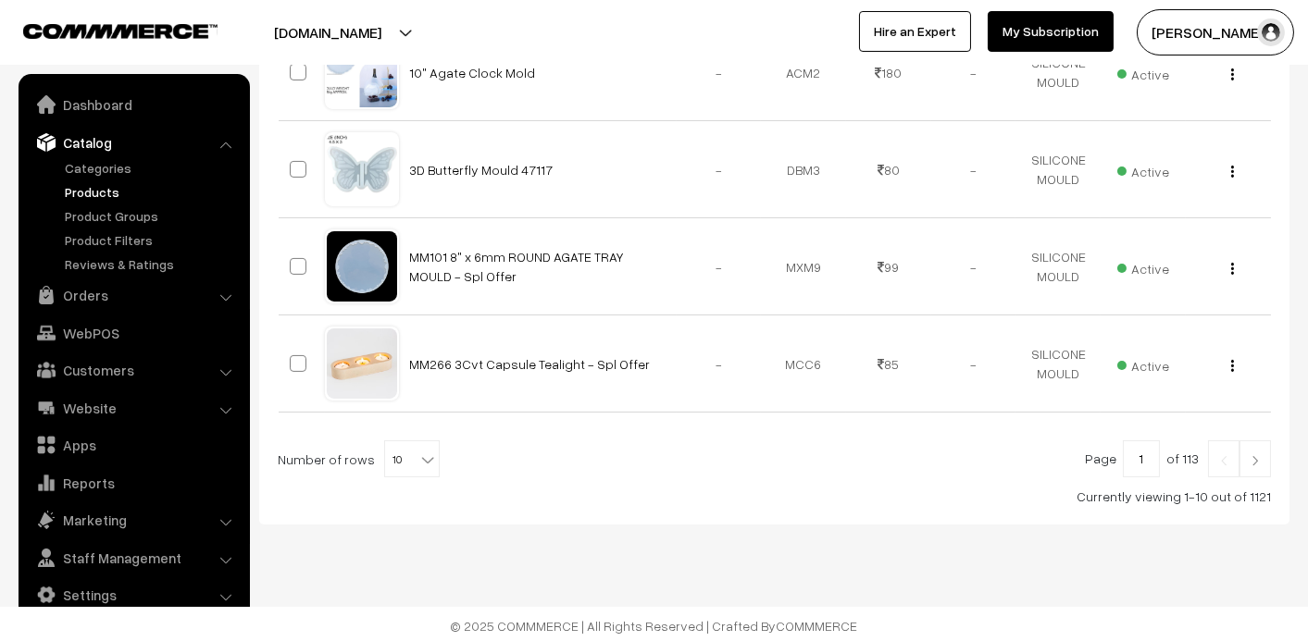
click at [1260, 463] on link at bounding box center [1254, 459] width 31 height 37
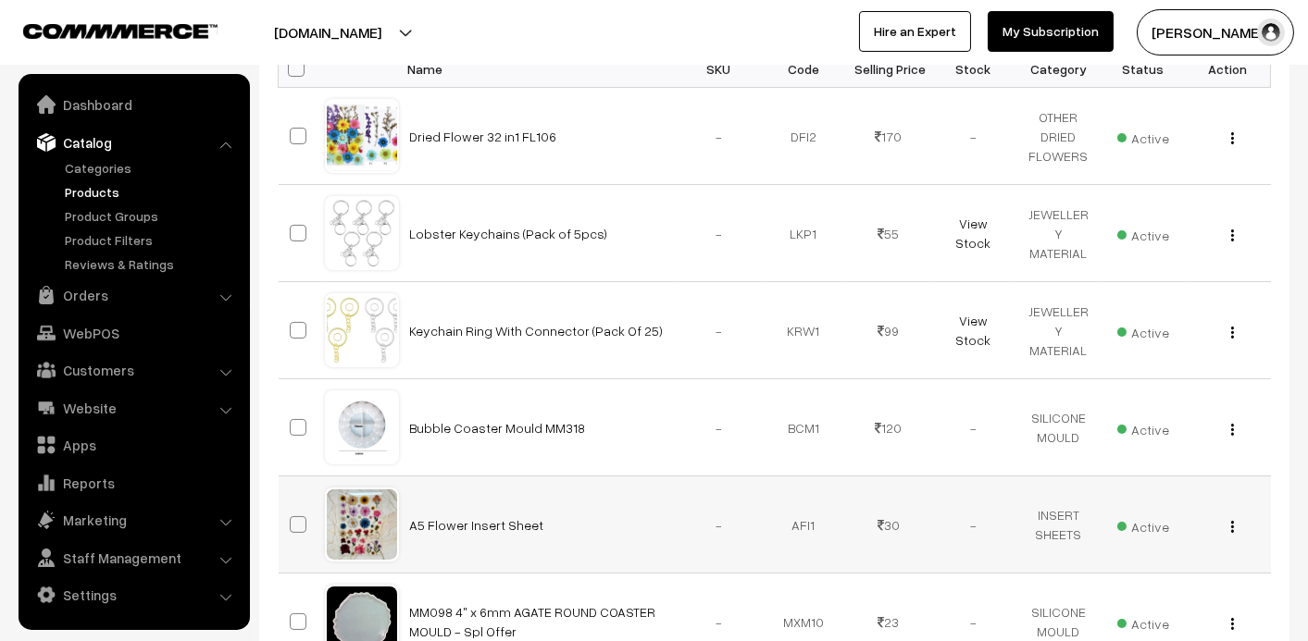
scroll to position [49, 0]
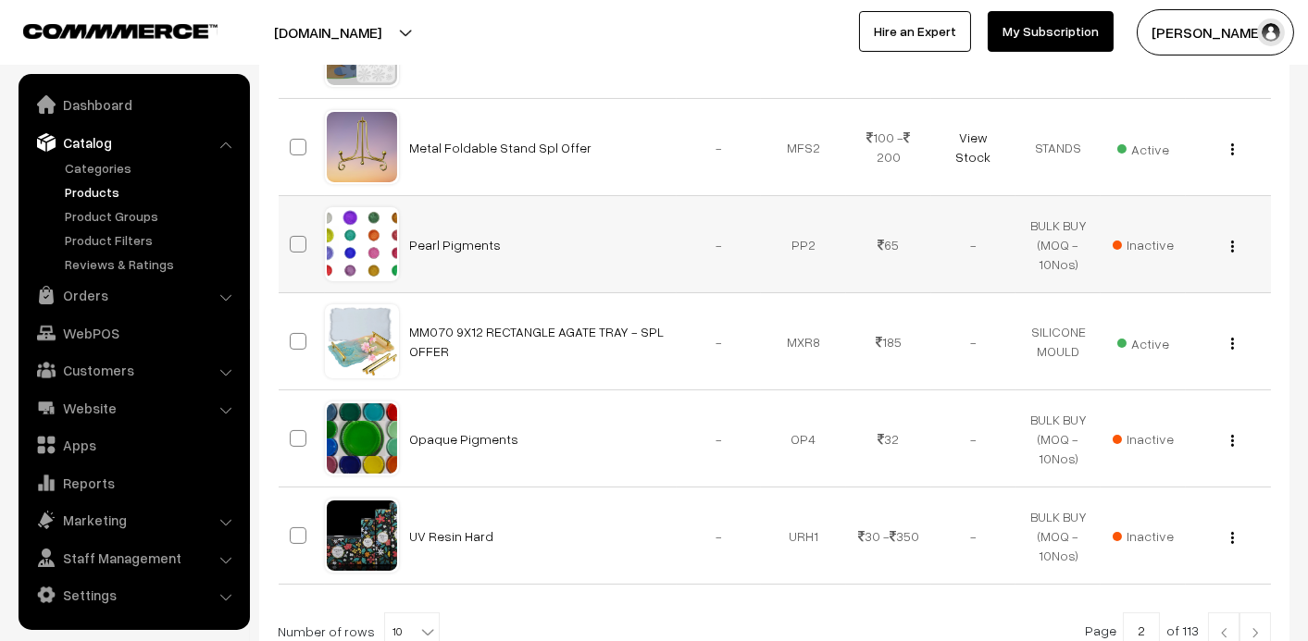
scroll to position [926, 0]
